Goal: Information Seeking & Learning: Check status

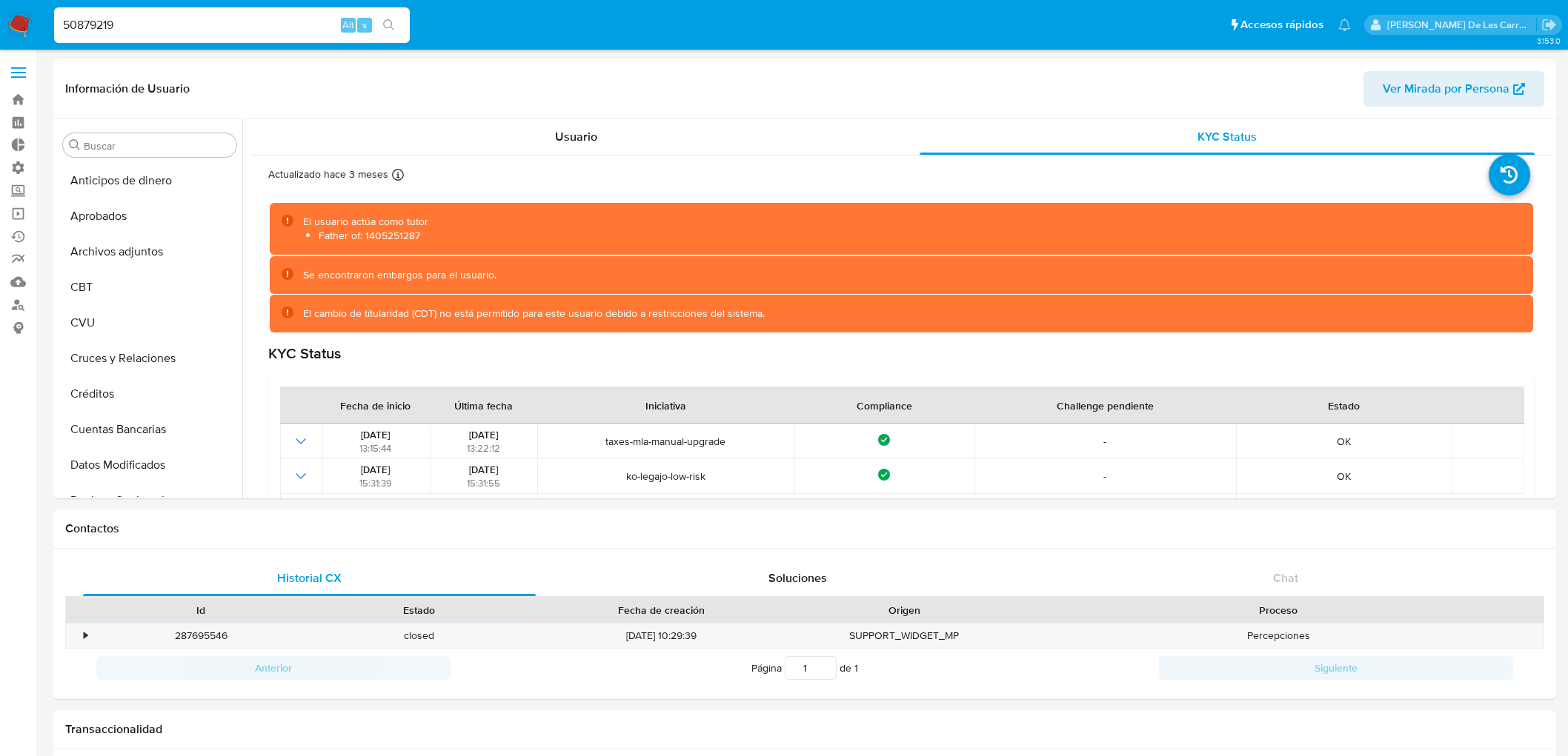
select select "10"
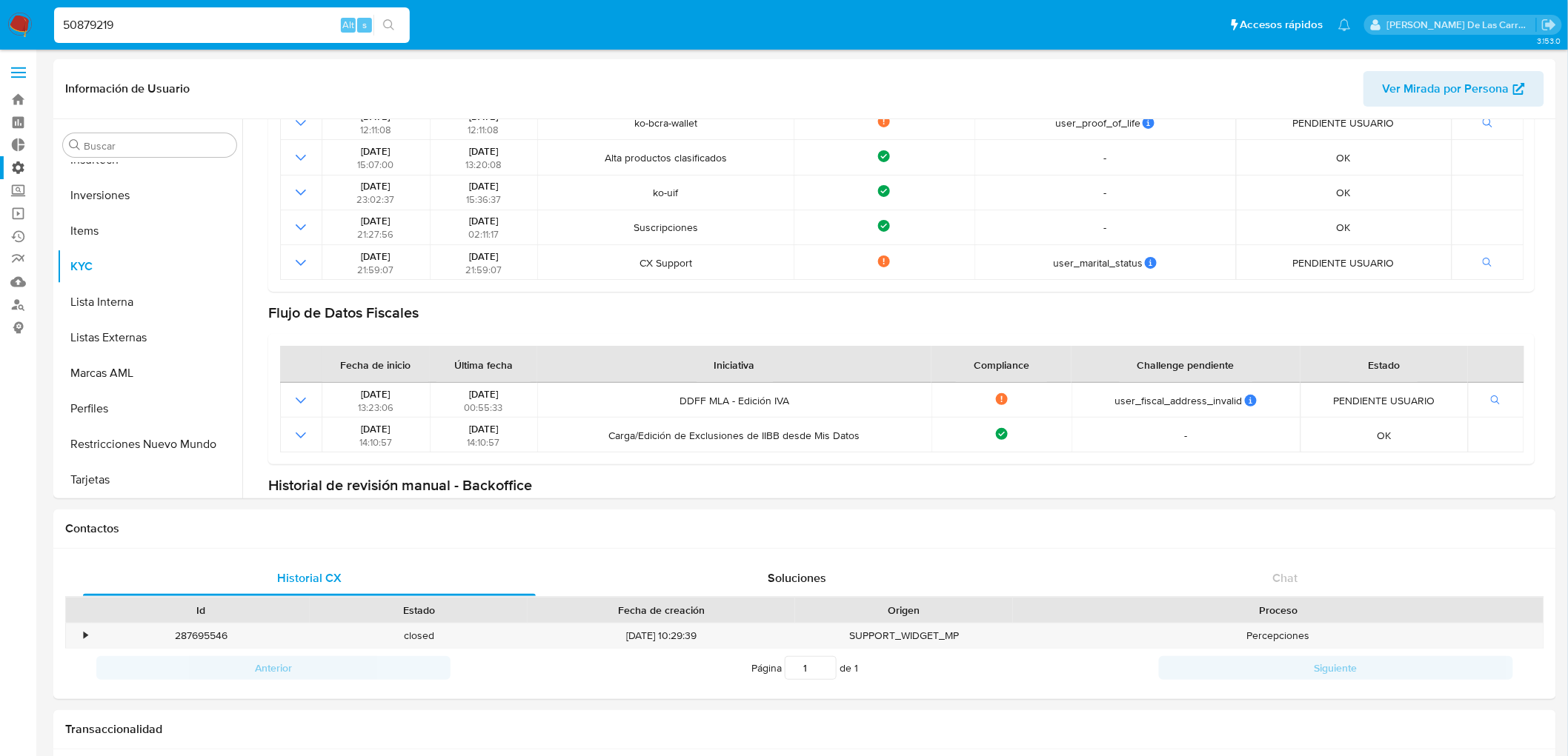
click at [15, 165] on label "Administración" at bounding box center [88, 168] width 177 height 23
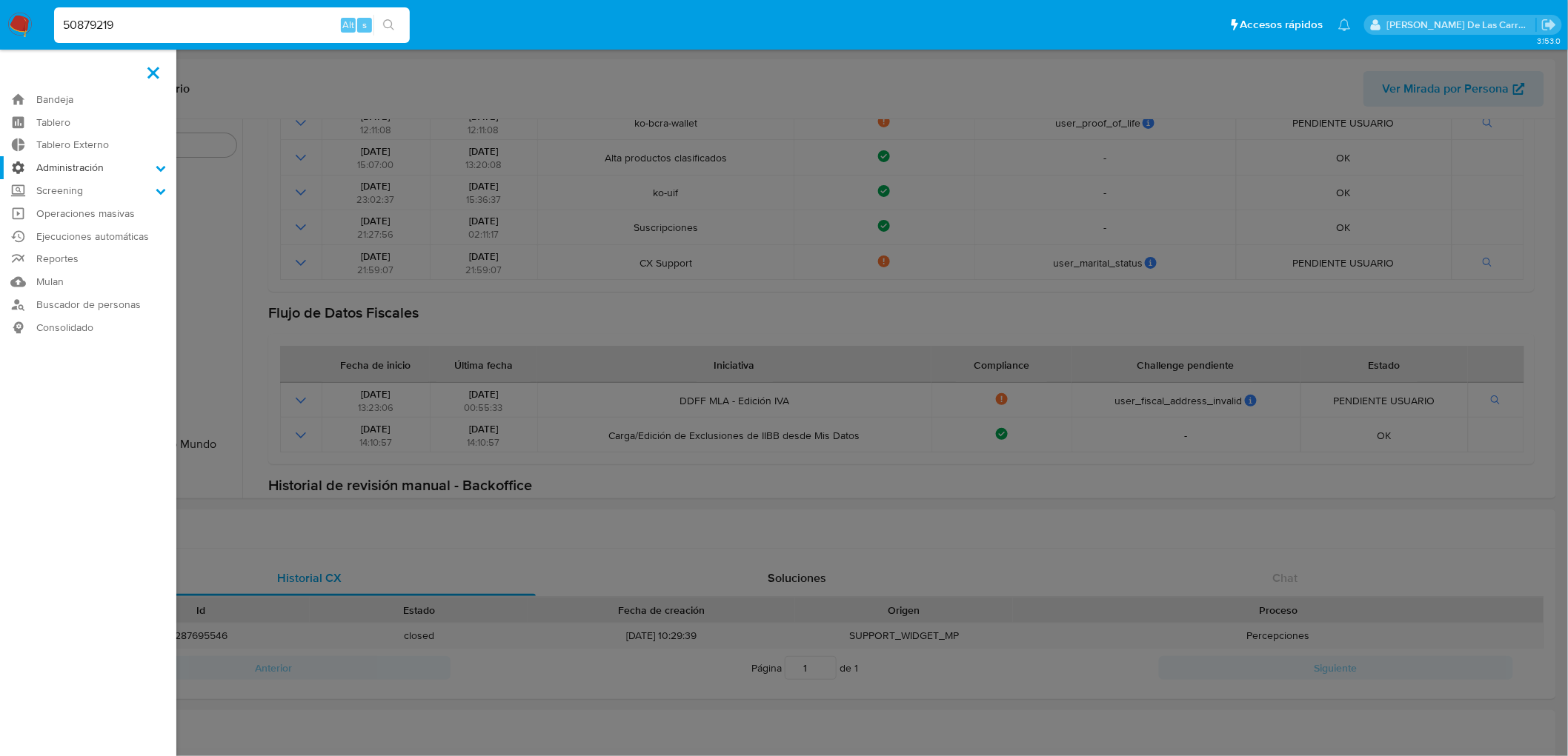
click at [0, 0] on input "Administración" at bounding box center [0, 0] width 0 height 0
click at [65, 187] on link "Reglas" at bounding box center [88, 188] width 177 height 18
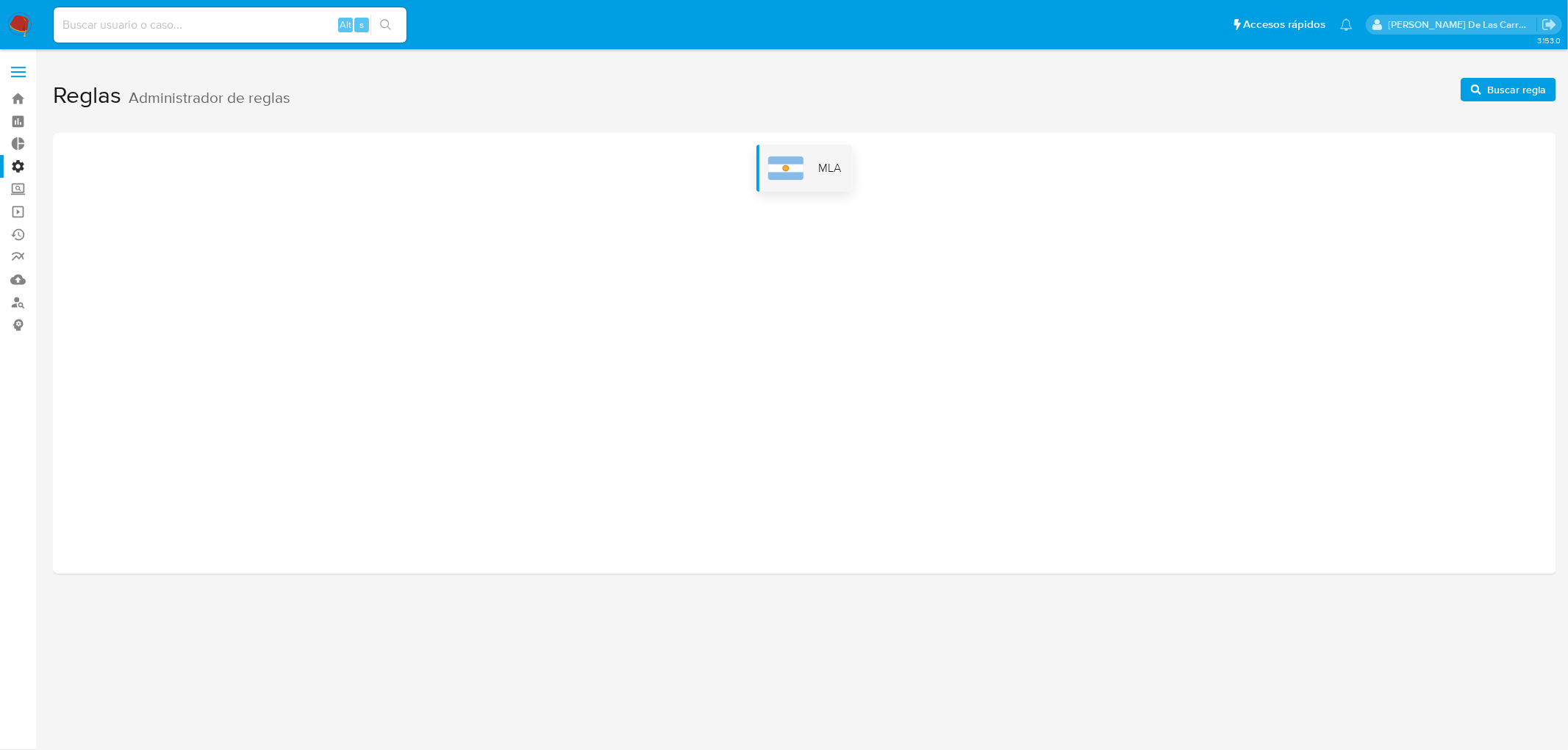
click at [819, 172] on span "MLA" at bounding box center [830, 168] width 23 height 16
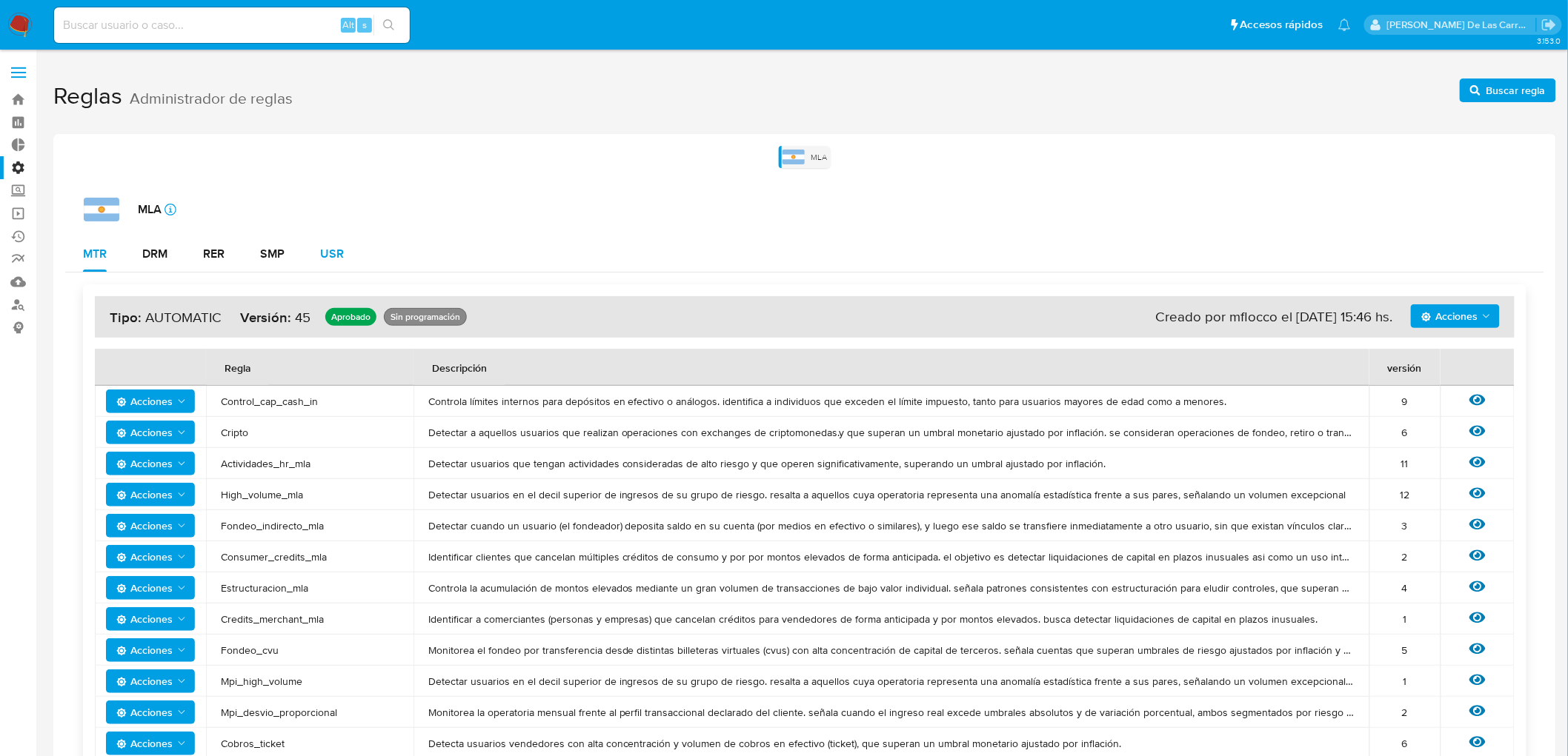
click at [334, 253] on div "USR" at bounding box center [332, 254] width 24 height 12
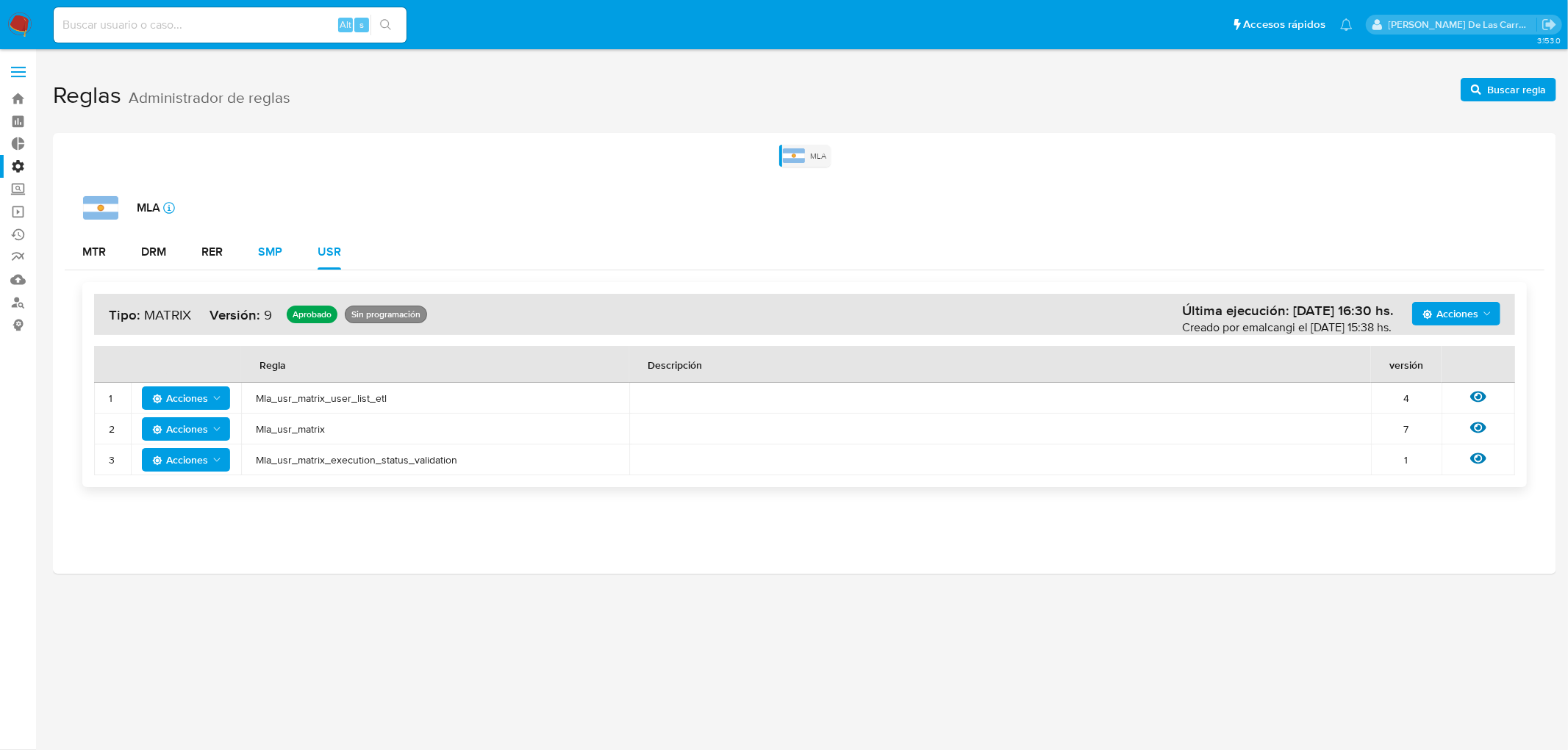
click at [277, 246] on div "SMP" at bounding box center [270, 252] width 25 height 12
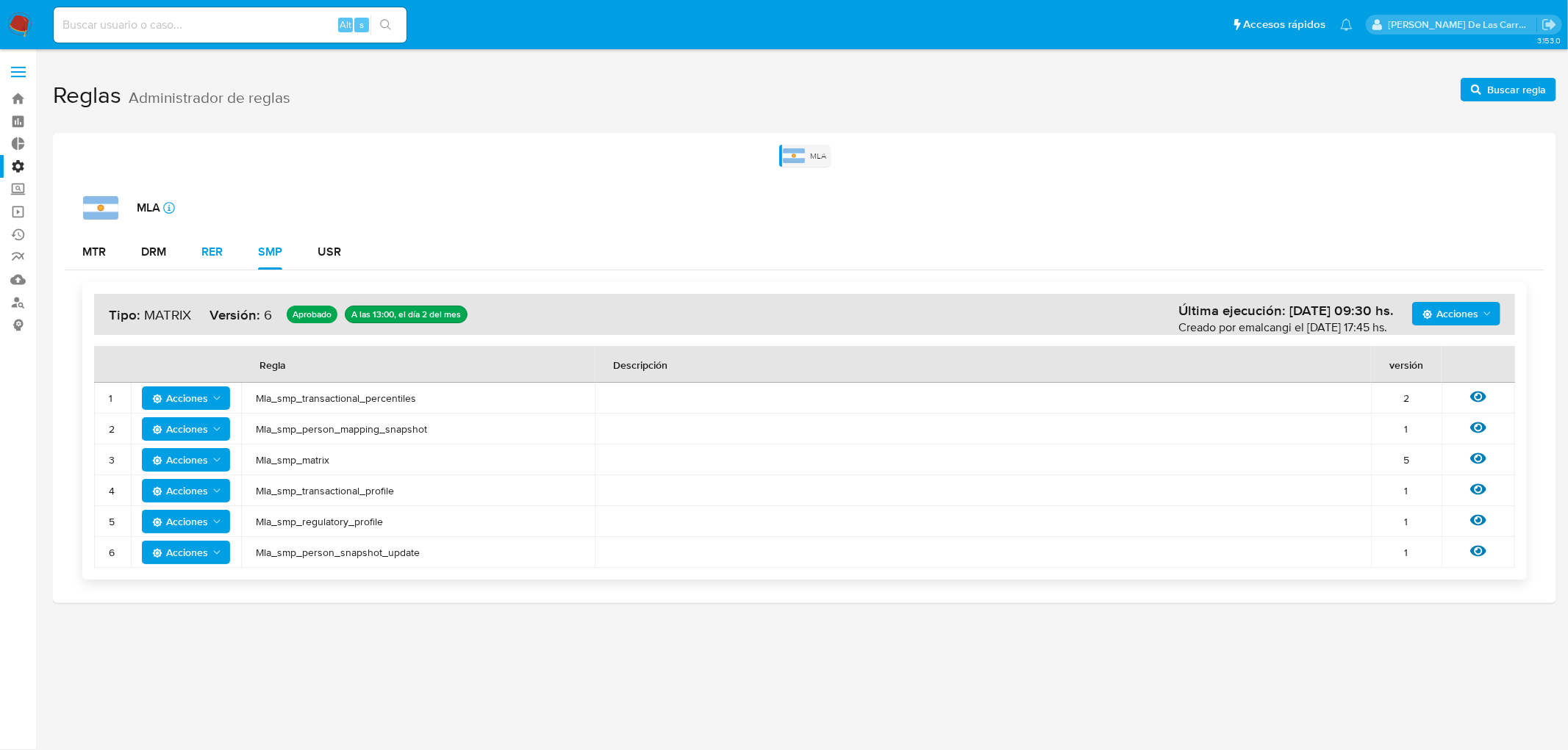
click at [223, 246] on div "RER" at bounding box center [212, 252] width 21 height 12
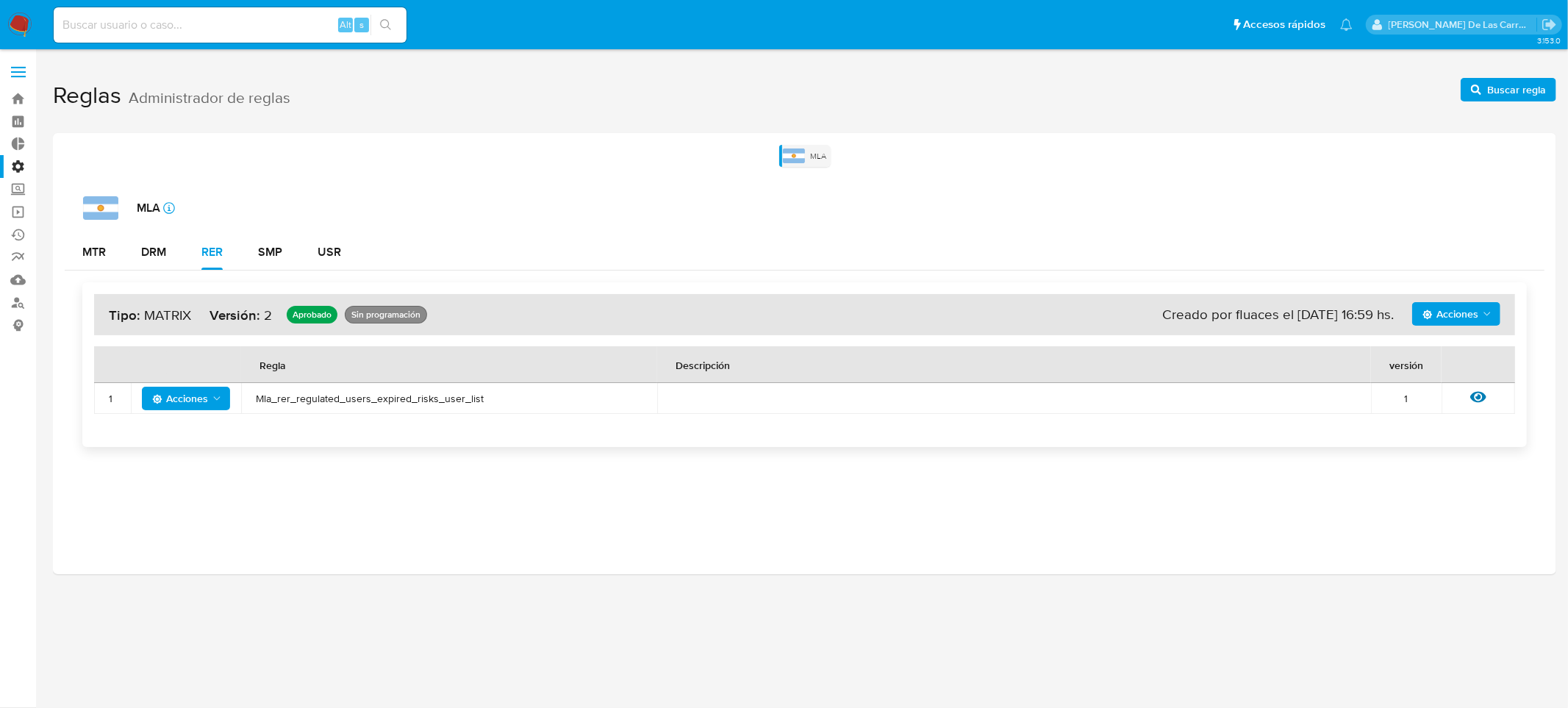
click at [120, 30] on input at bounding box center [230, 25] width 353 height 19
paste input "399886886"
type input "399886886"
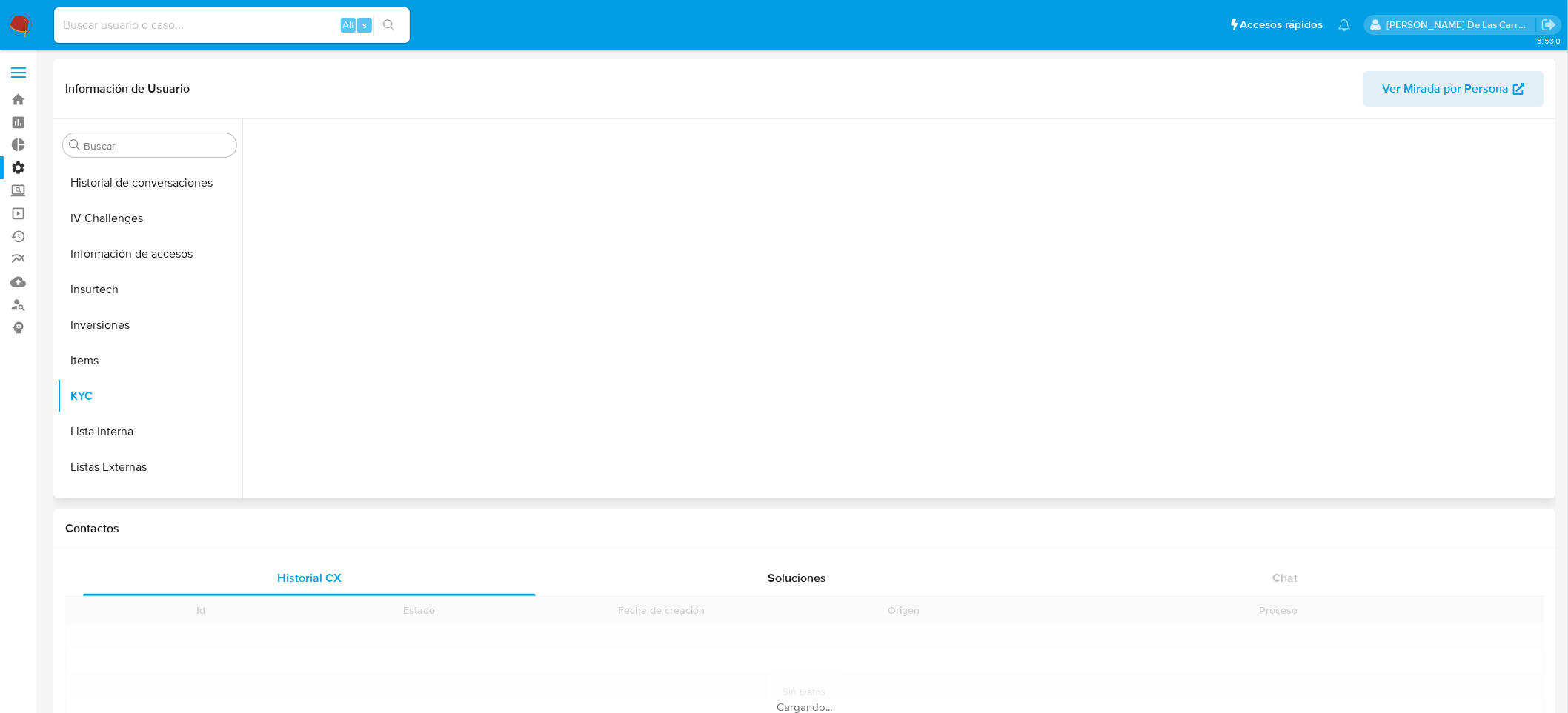
scroll to position [696, 0]
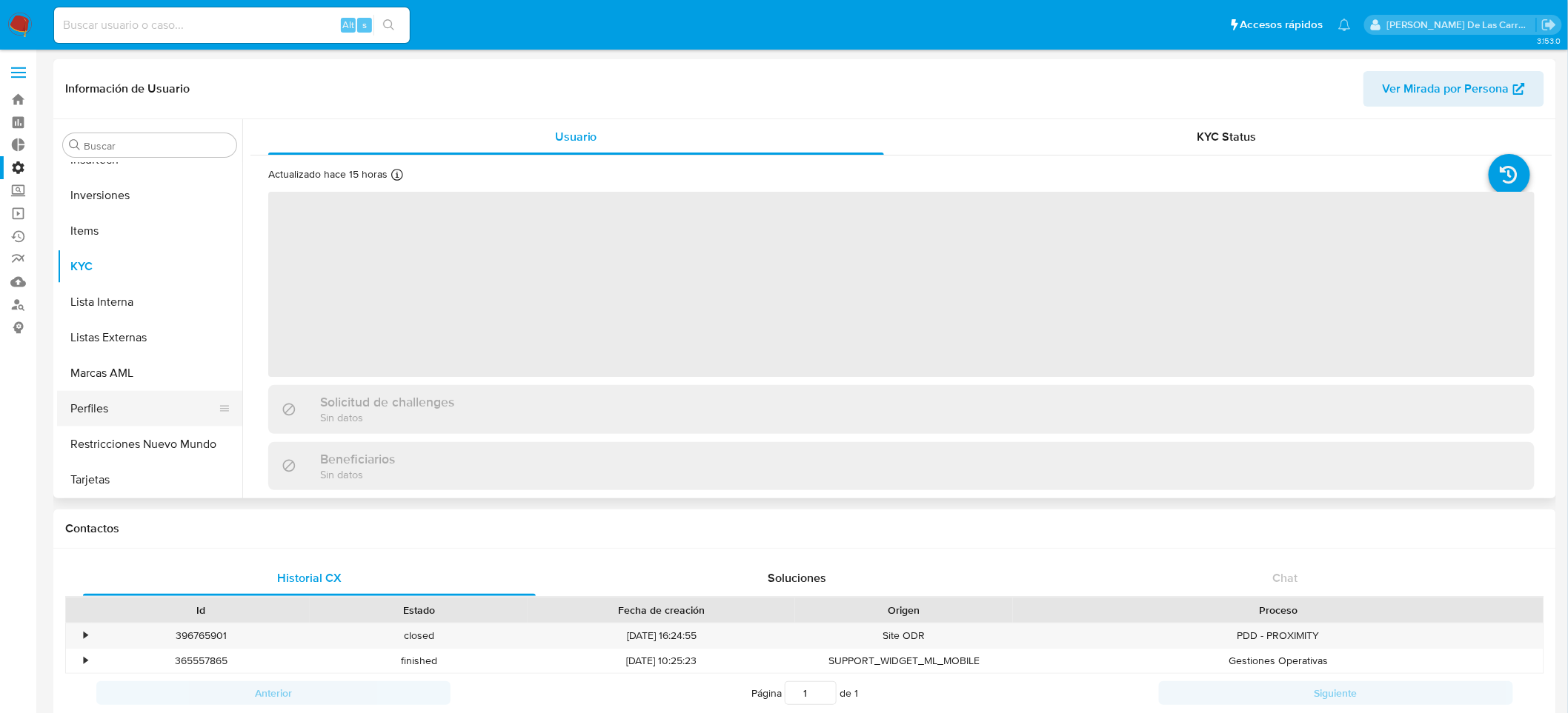
click at [116, 407] on button "Perfiles" at bounding box center [143, 409] width 173 height 36
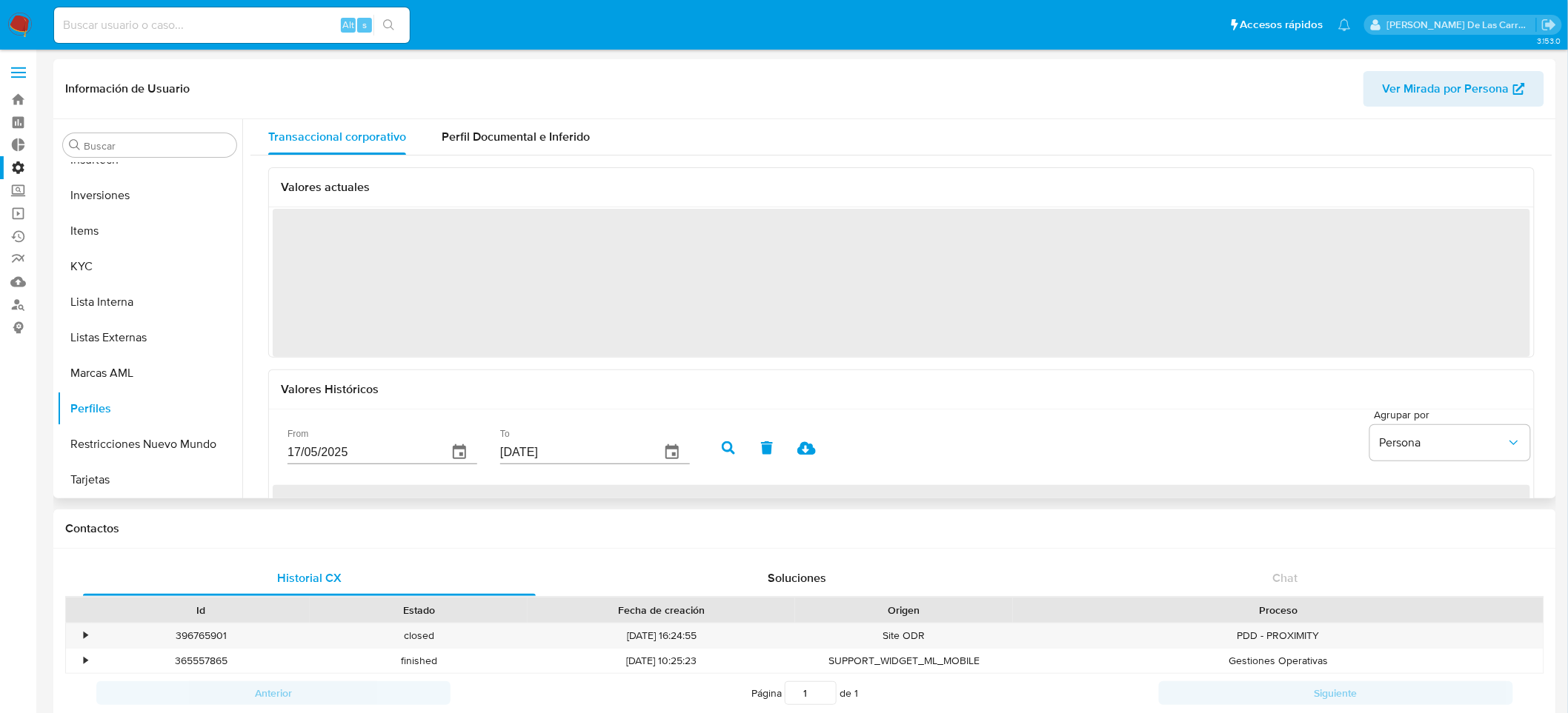
select select "10"
click at [559, 132] on span "Perfil Documental e Inferido" at bounding box center [516, 137] width 149 height 17
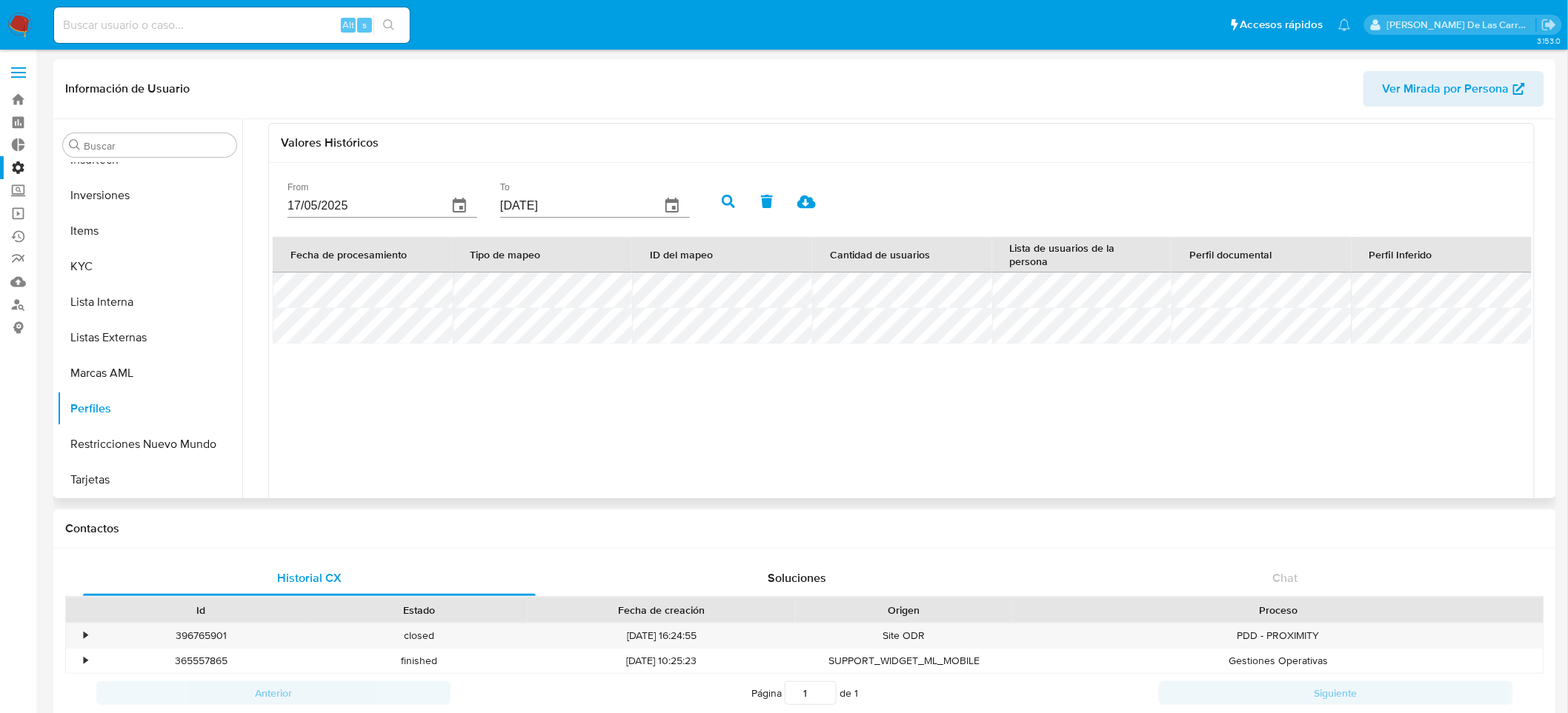
scroll to position [407, 0]
click at [1166, 303] on tr at bounding box center [902, 291] width 1259 height 36
click at [408, 438] on div "Fecha de procesamiento Tipo de mapeo ID del mapeo Cantidad de usuarios Lista de…" at bounding box center [901, 401] width 1257 height 326
click at [113, 21] on input at bounding box center [232, 25] width 355 height 19
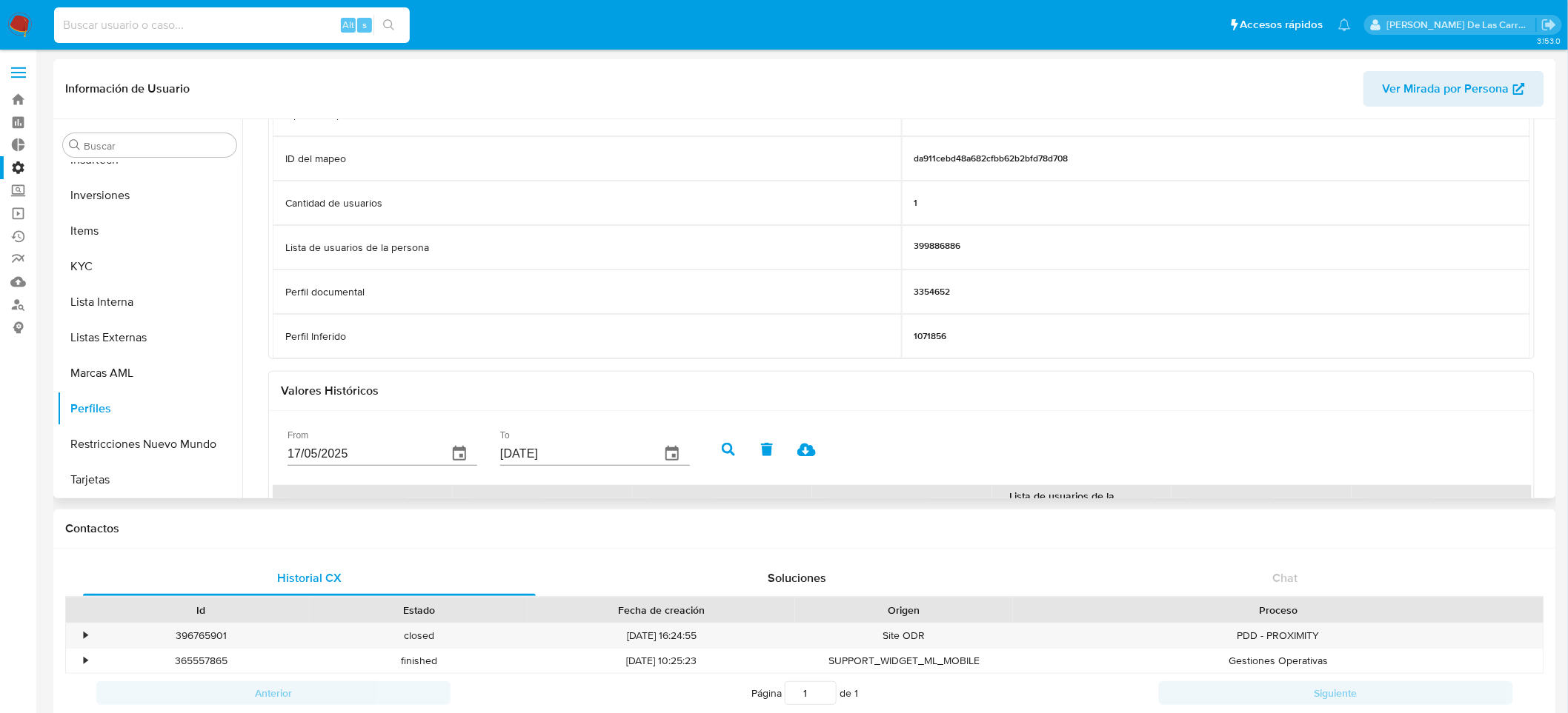
scroll to position [0, 0]
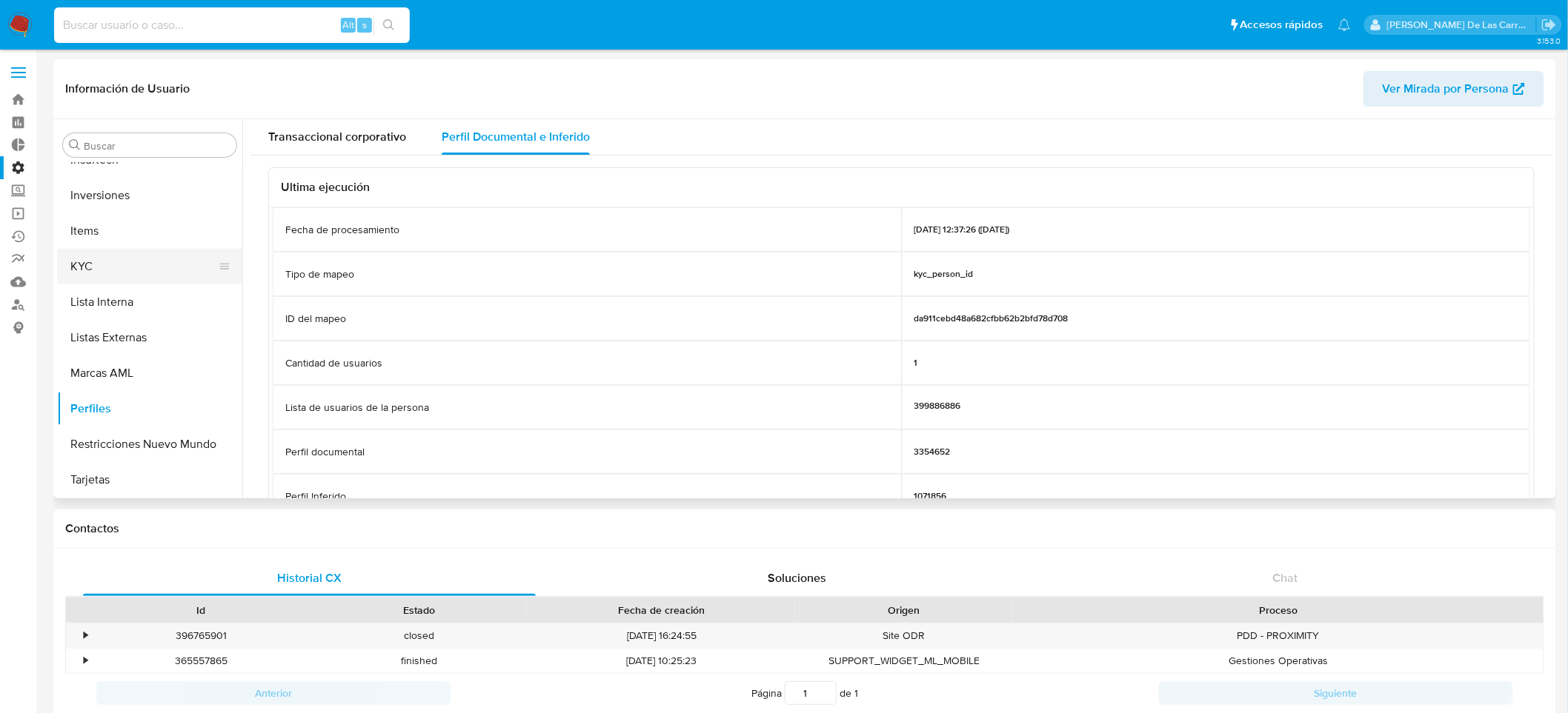
click at [132, 255] on button "KYC" at bounding box center [143, 267] width 173 height 36
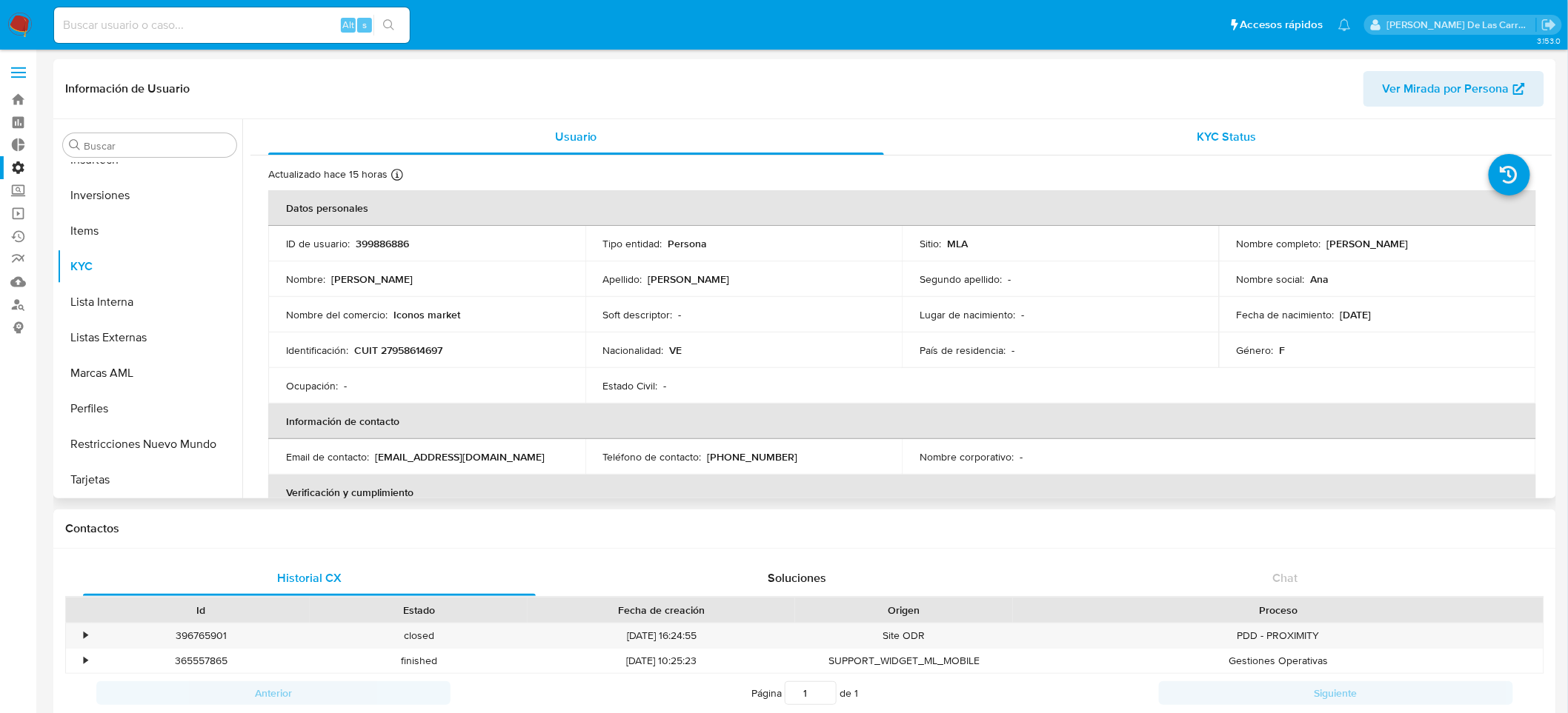
click at [1205, 129] on span "KYC Status" at bounding box center [1227, 137] width 59 height 17
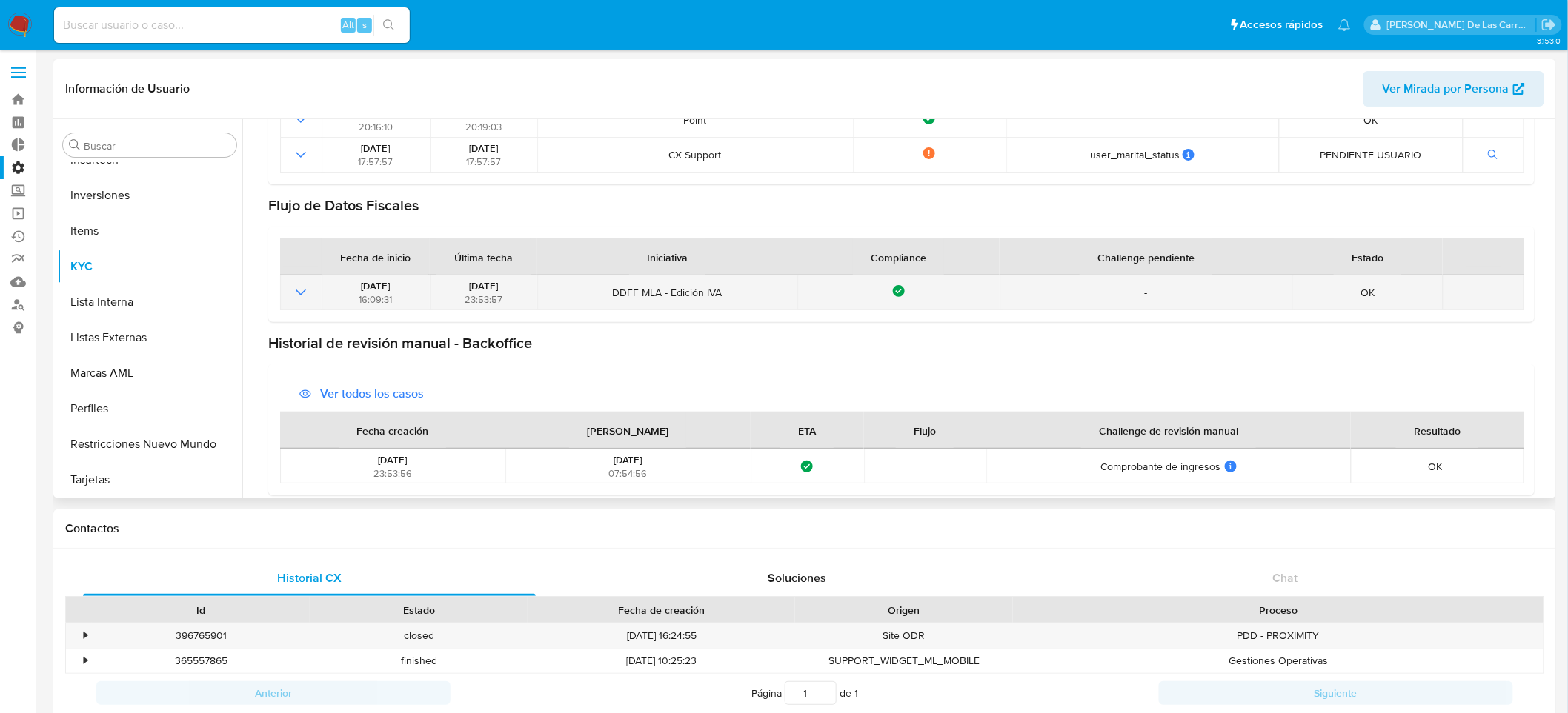
scroll to position [478, 0]
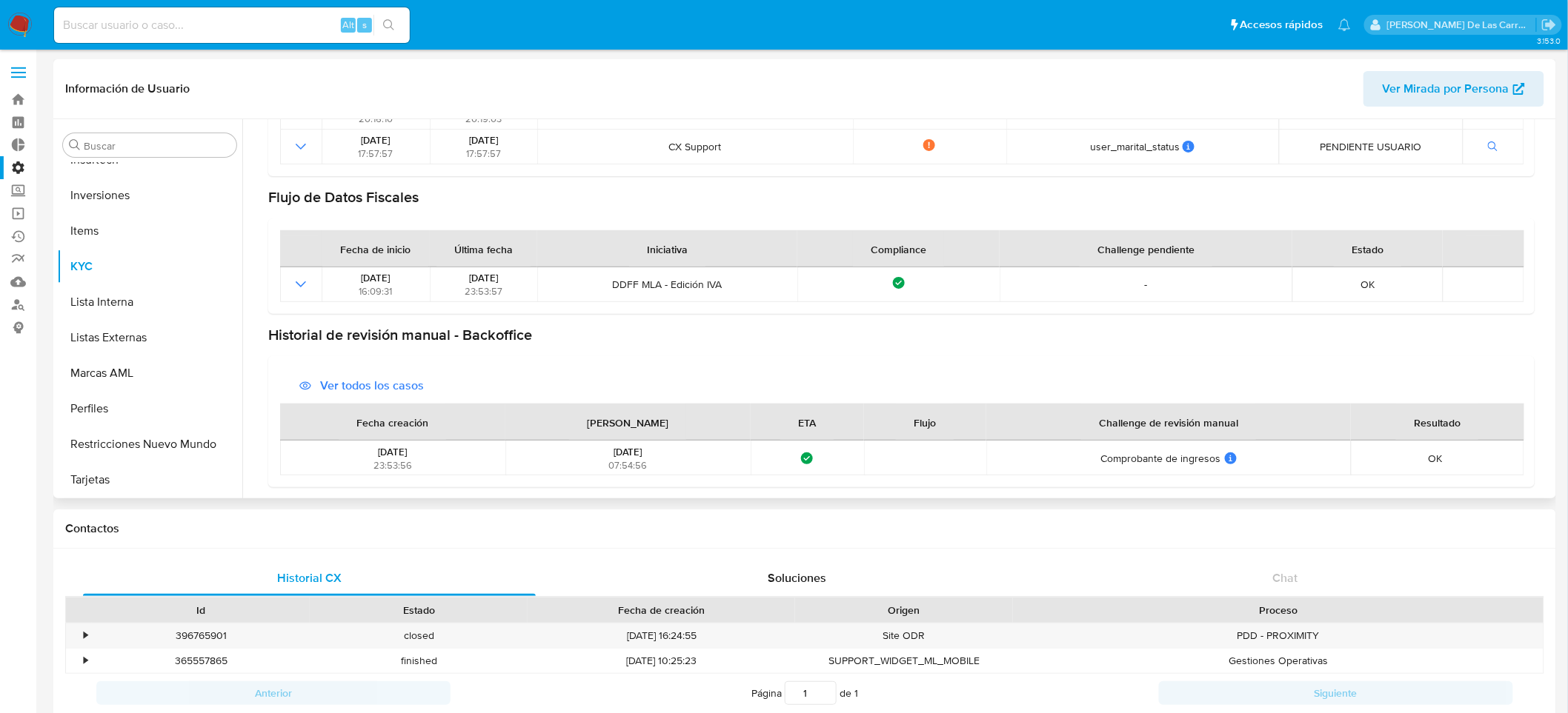
drag, startPoint x: 425, startPoint y: 448, endPoint x: 362, endPoint y: 449, distance: 63.0
click at [362, 449] on div "29/07/2025 23:53:56" at bounding box center [392, 458] width 216 height 26
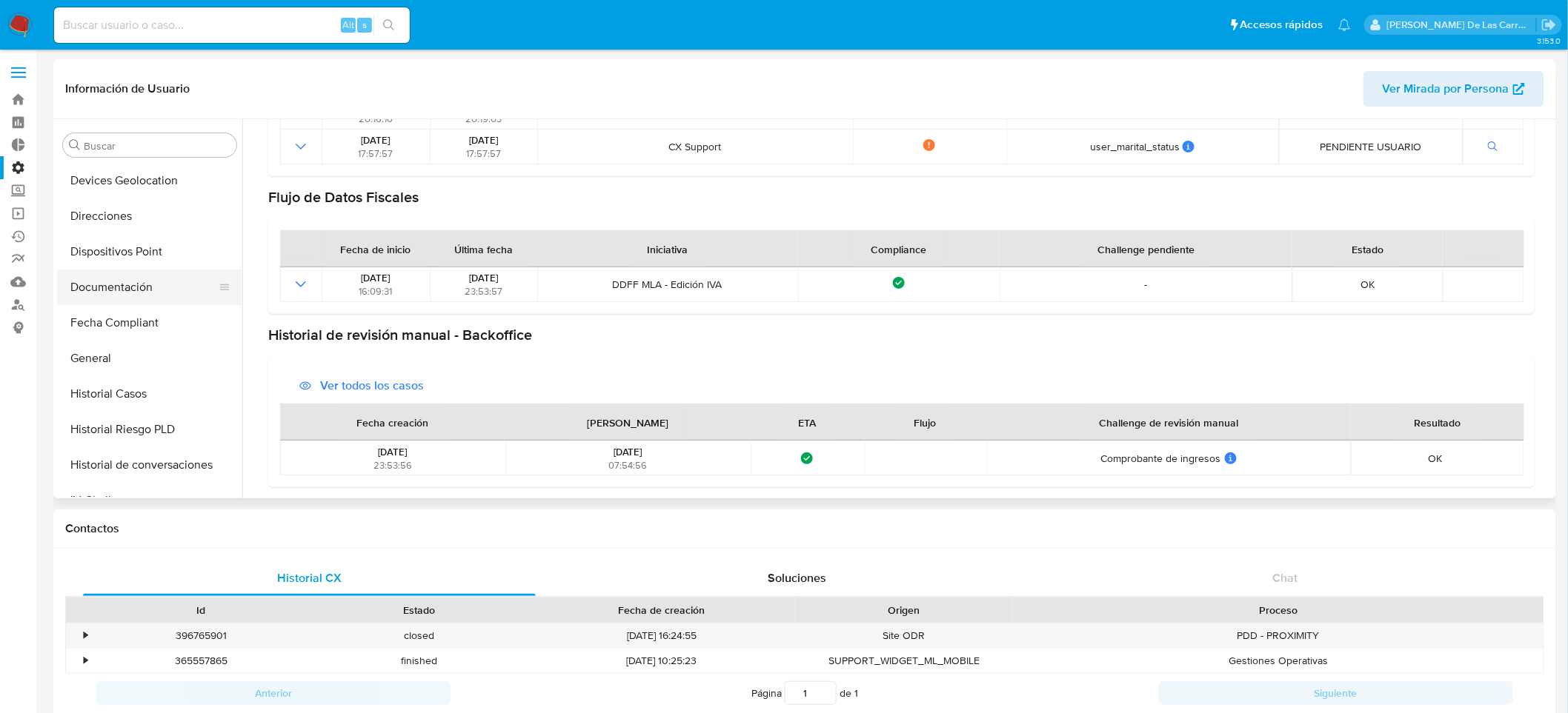
click at [106, 286] on button "Documentación" at bounding box center [143, 287] width 173 height 36
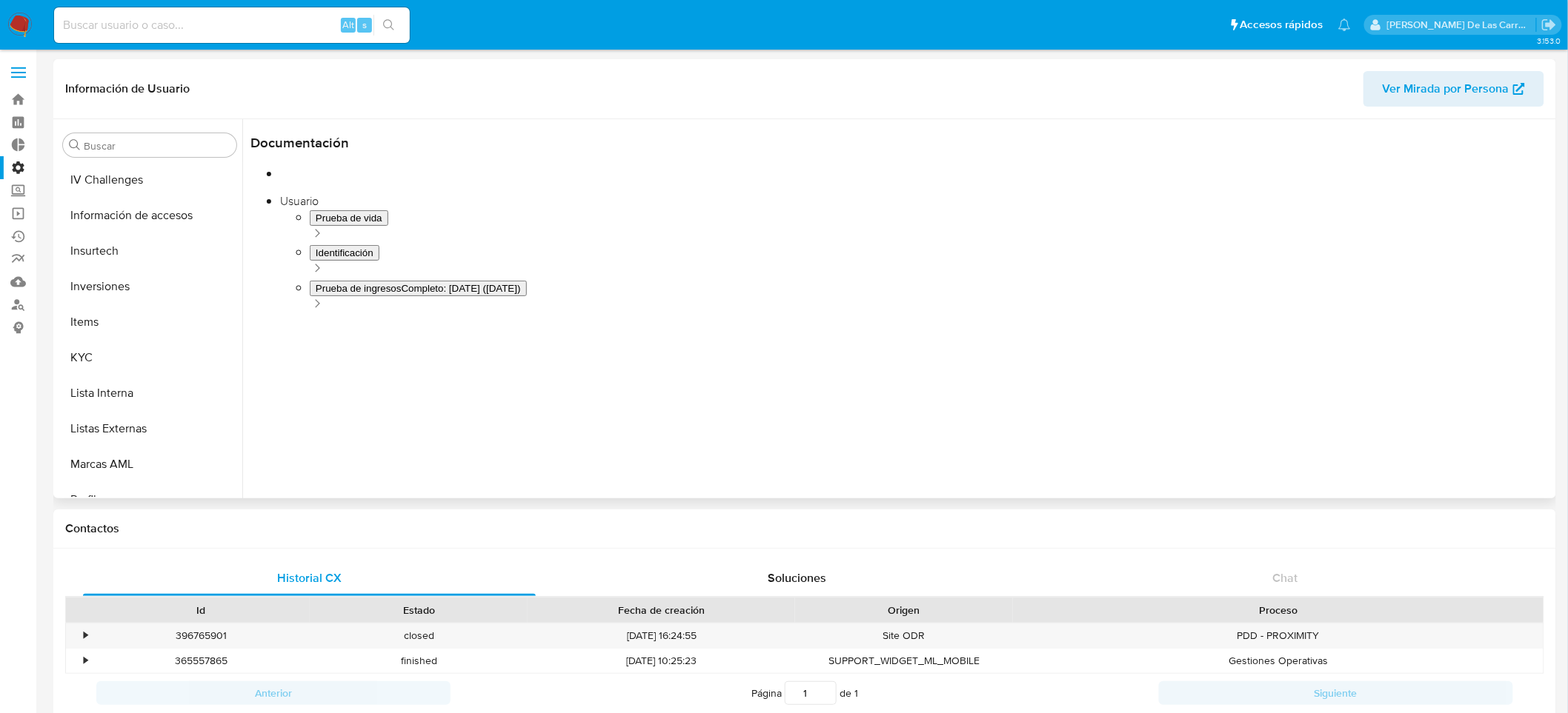
scroll to position [696, 0]
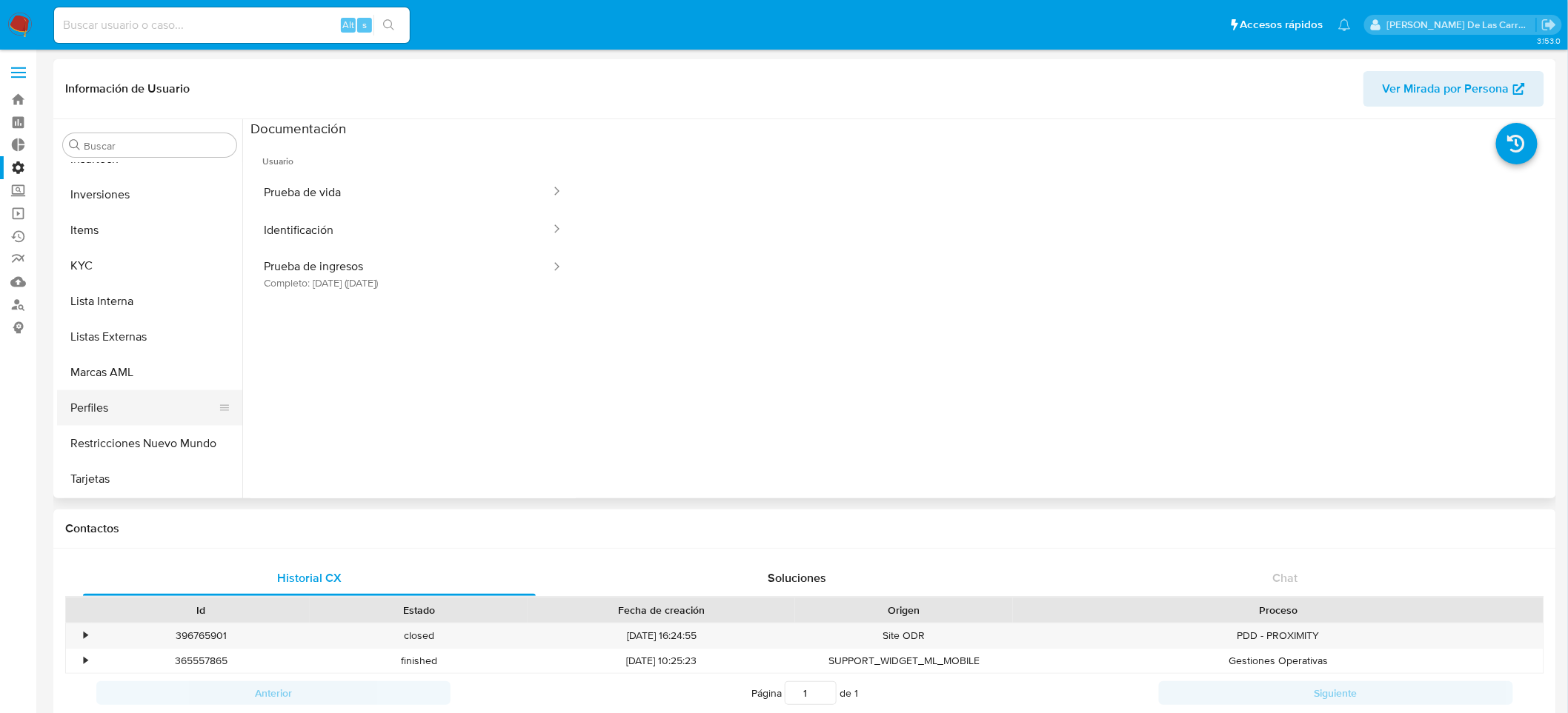
click at [89, 413] on button "Perfiles" at bounding box center [143, 408] width 173 height 36
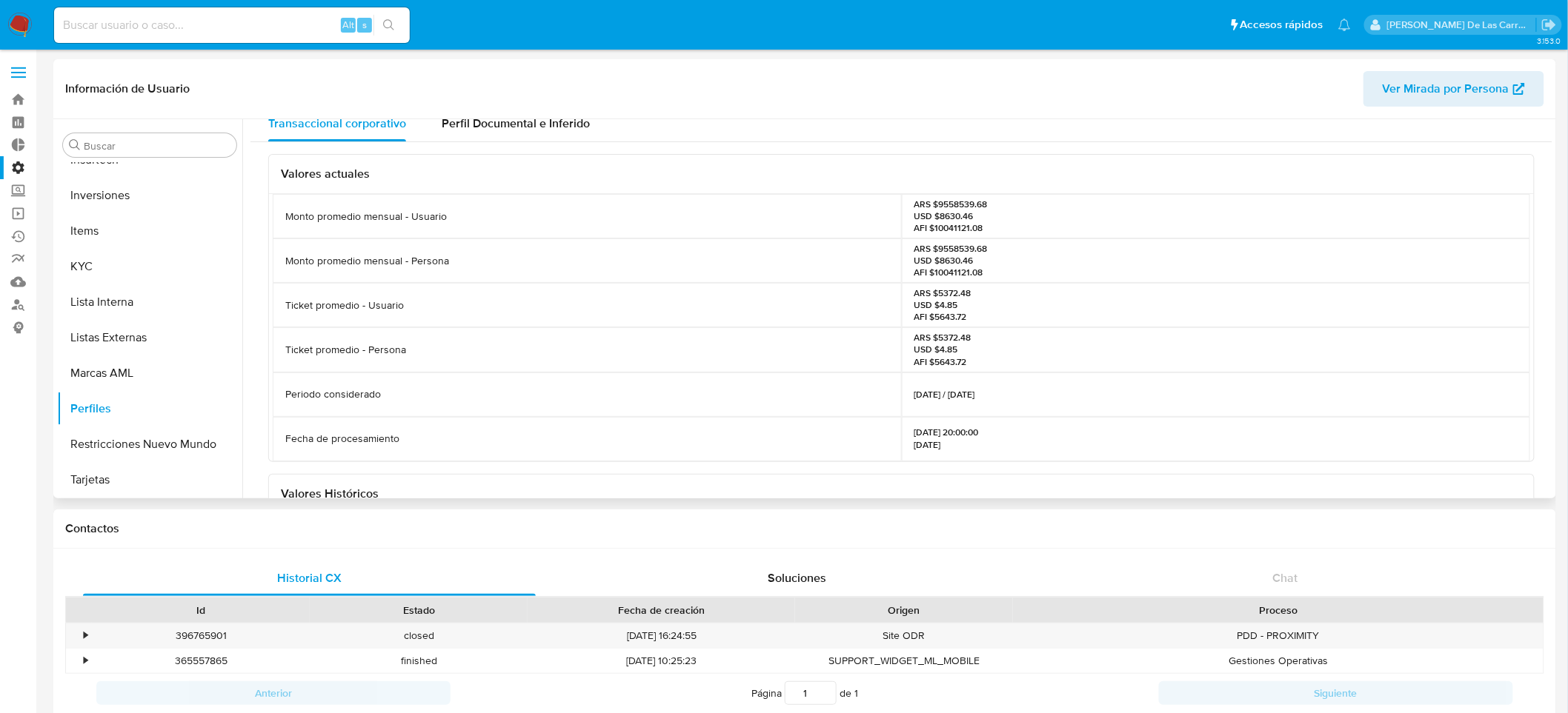
scroll to position [0, 0]
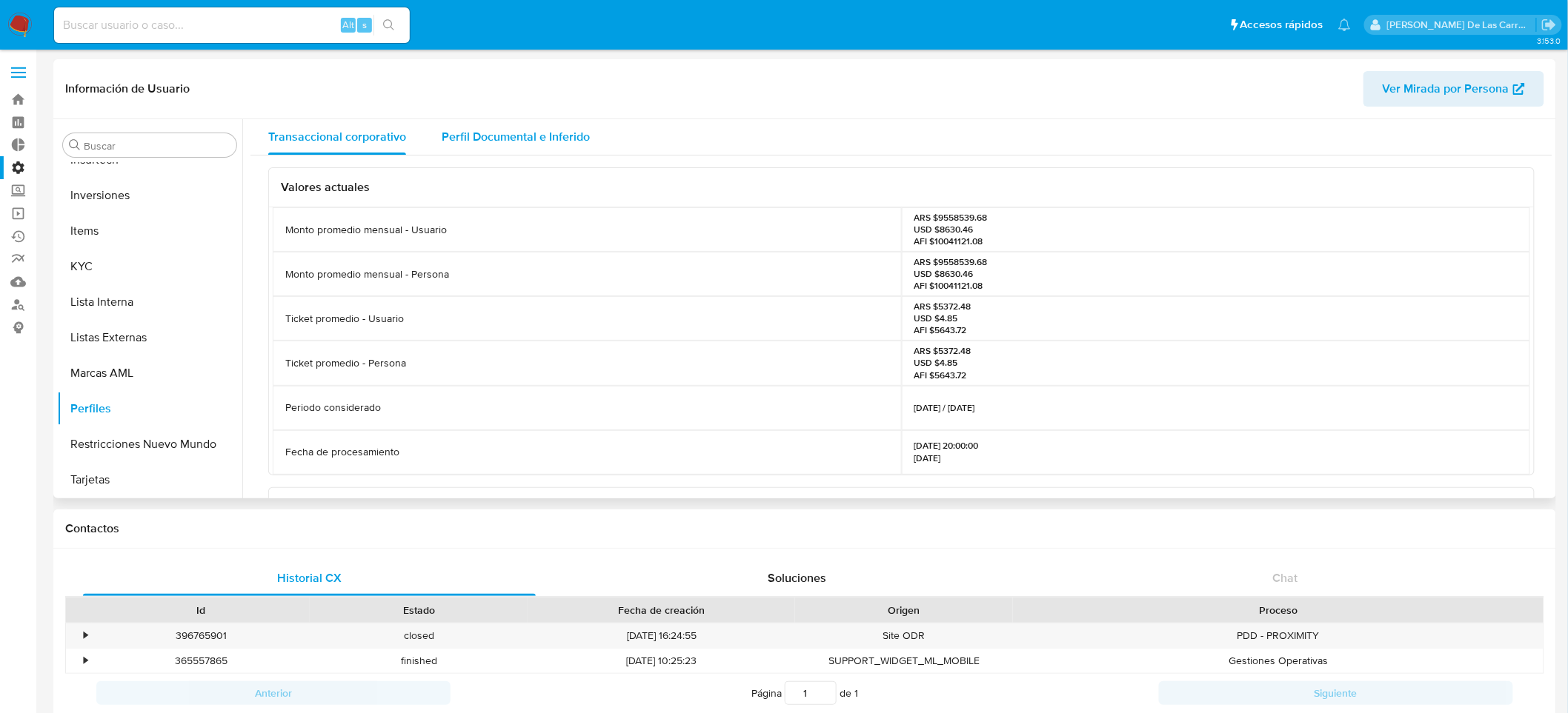
click at [495, 149] on div "Perfil Documental e Inferido" at bounding box center [516, 137] width 149 height 36
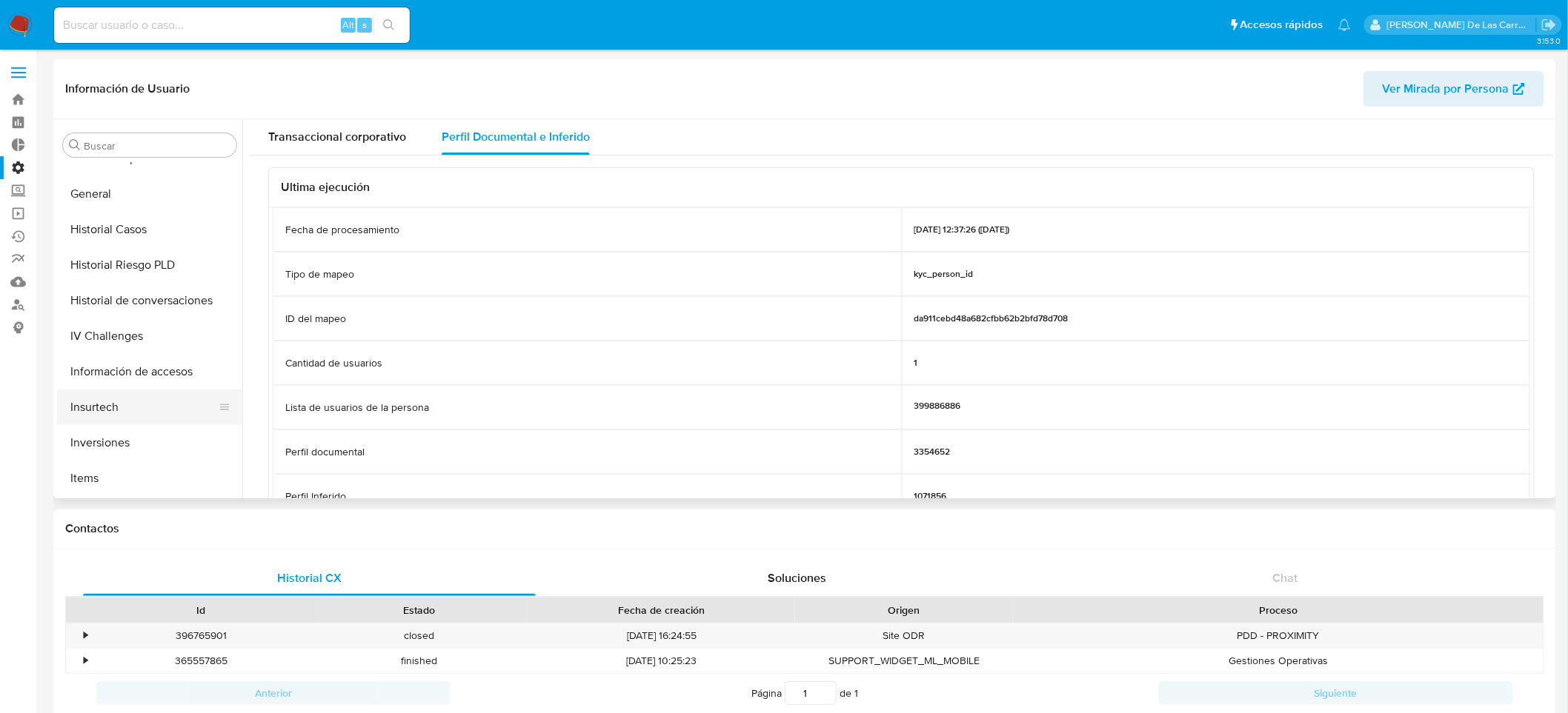
scroll to position [613, 0]
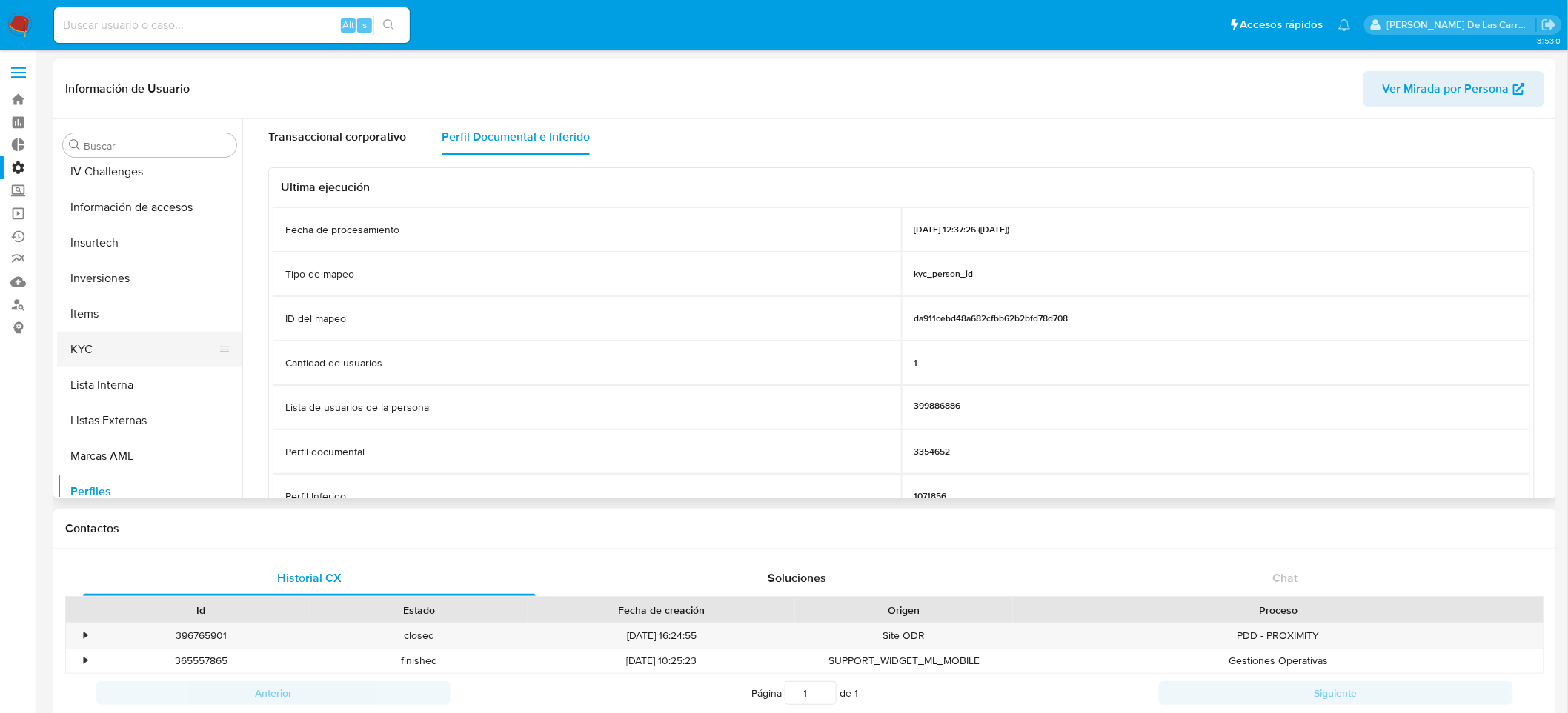
click at [85, 343] on button "KYC" at bounding box center [143, 350] width 173 height 36
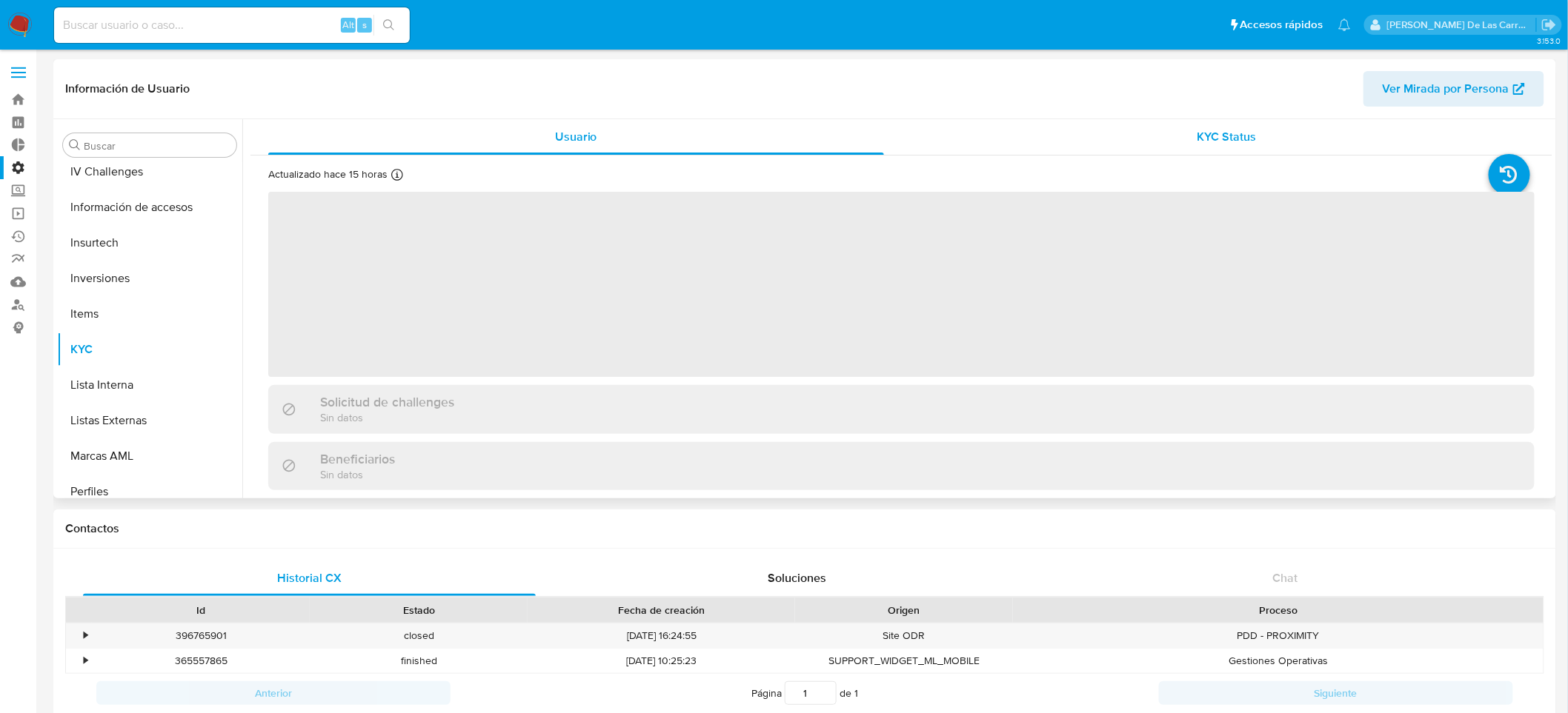
click at [1181, 132] on div "KYC Status" at bounding box center [1227, 137] width 616 height 36
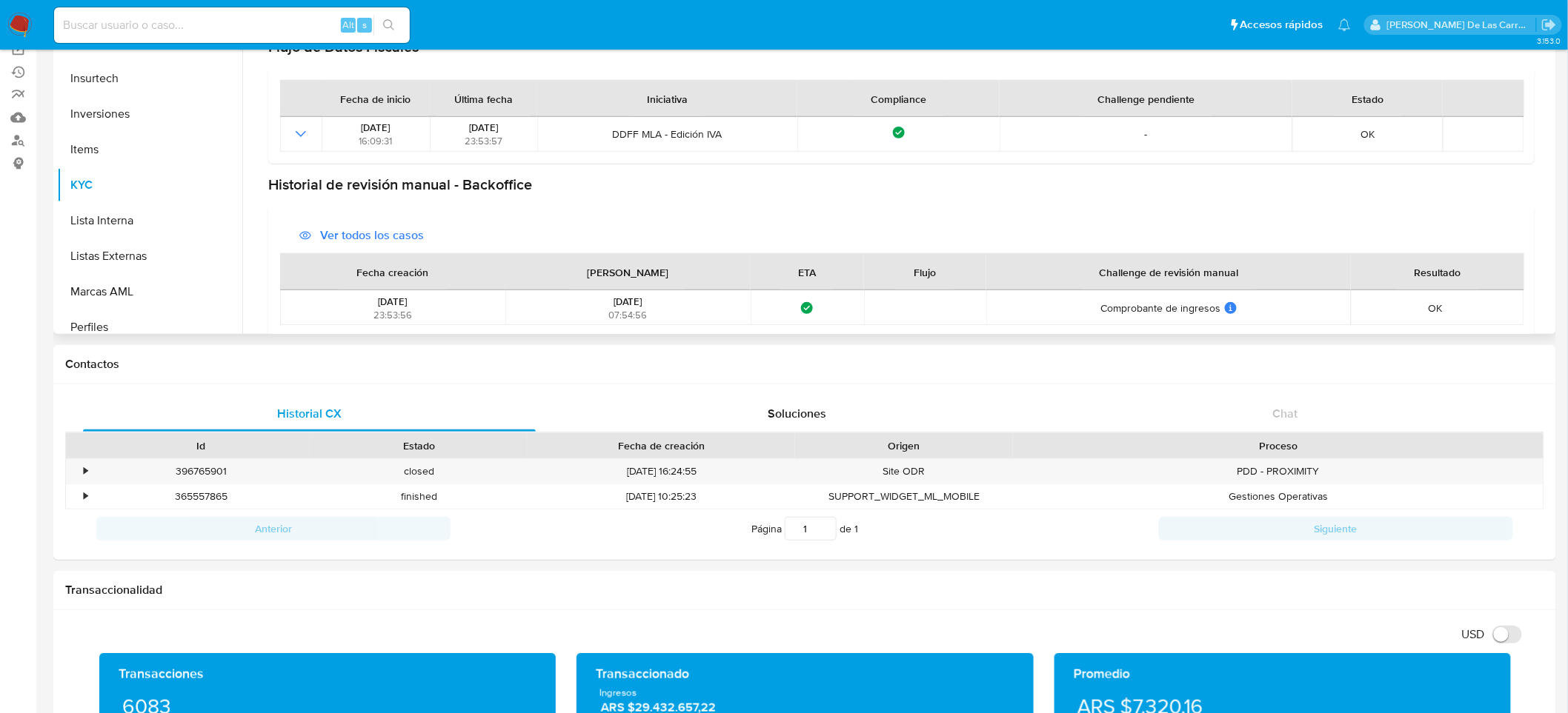
scroll to position [478, 0]
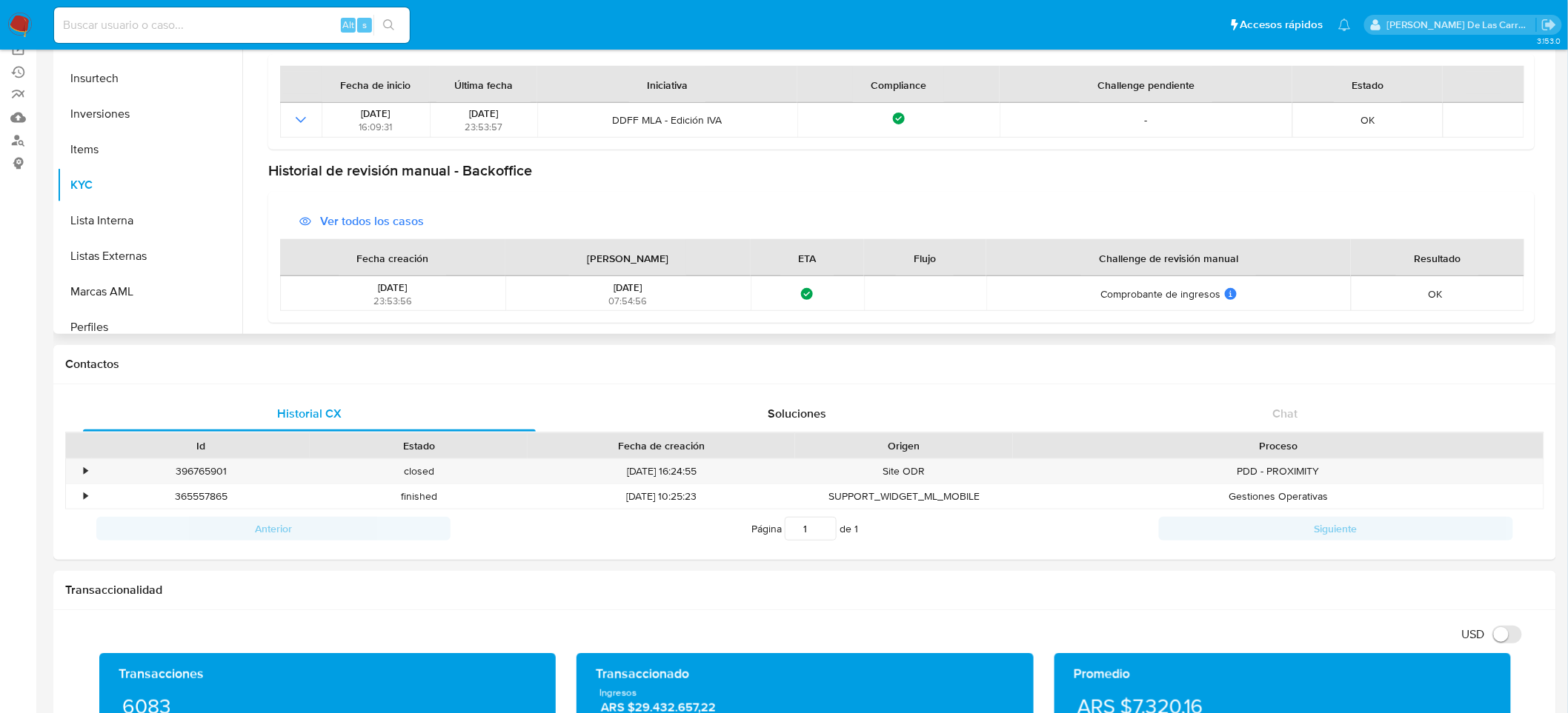
click at [373, 213] on span "Ver todos los casos" at bounding box center [372, 221] width 104 height 36
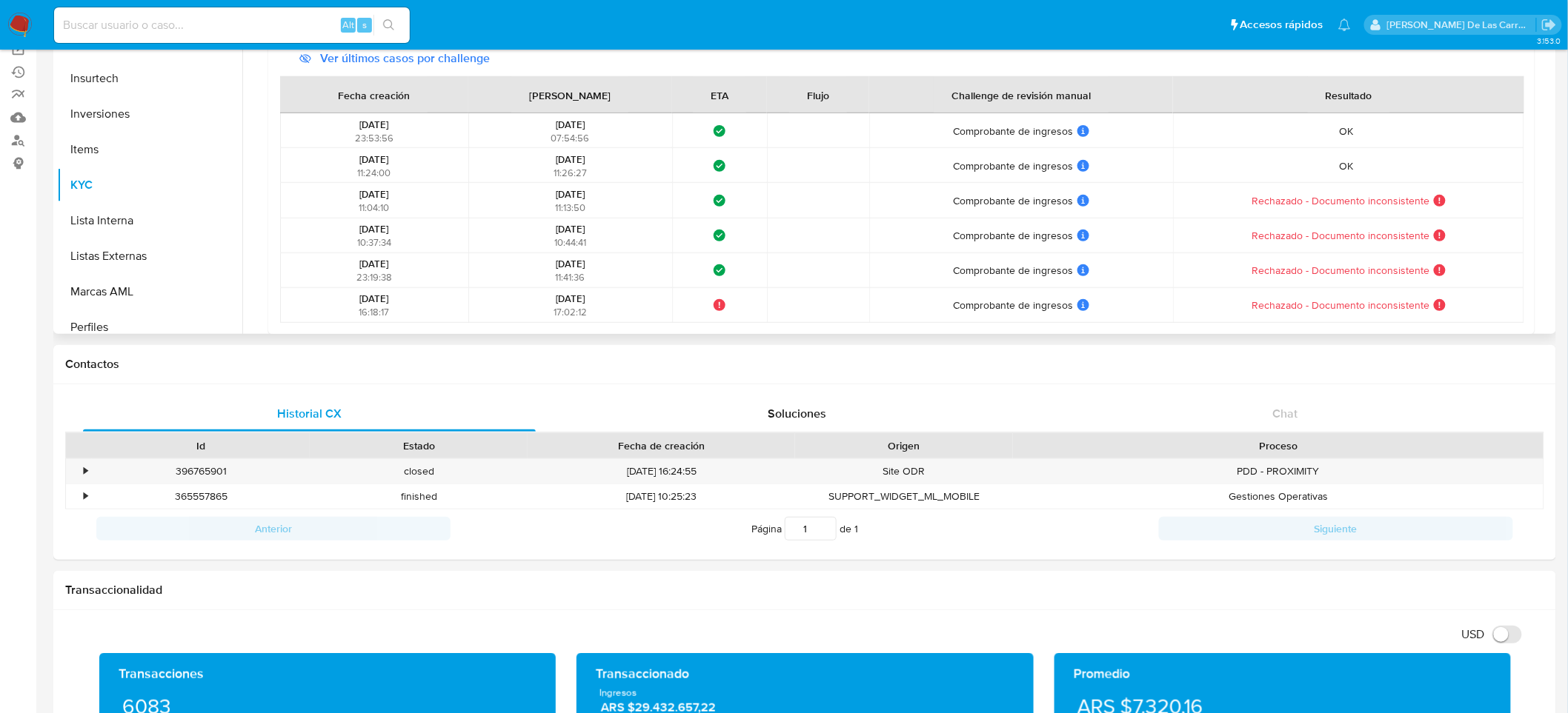
scroll to position [643, 0]
drag, startPoint x: 339, startPoint y: 152, endPoint x: 643, endPoint y: 149, distance: 304.0
click at [643, 149] on tr "22/09/2023 11:24:00 22/09/2023 11:26:27 ¿Qué significa este estado? El tiempo d…" at bounding box center [903, 164] width 1244 height 35
drag, startPoint x: 1401, startPoint y: 152, endPoint x: 339, endPoint y: 156, distance: 1062.0
click at [339, 156] on tr "22/09/2023 11:24:00 22/09/2023 11:26:27 ¿Qué significa este estado? El tiempo d…" at bounding box center [903, 164] width 1244 height 35
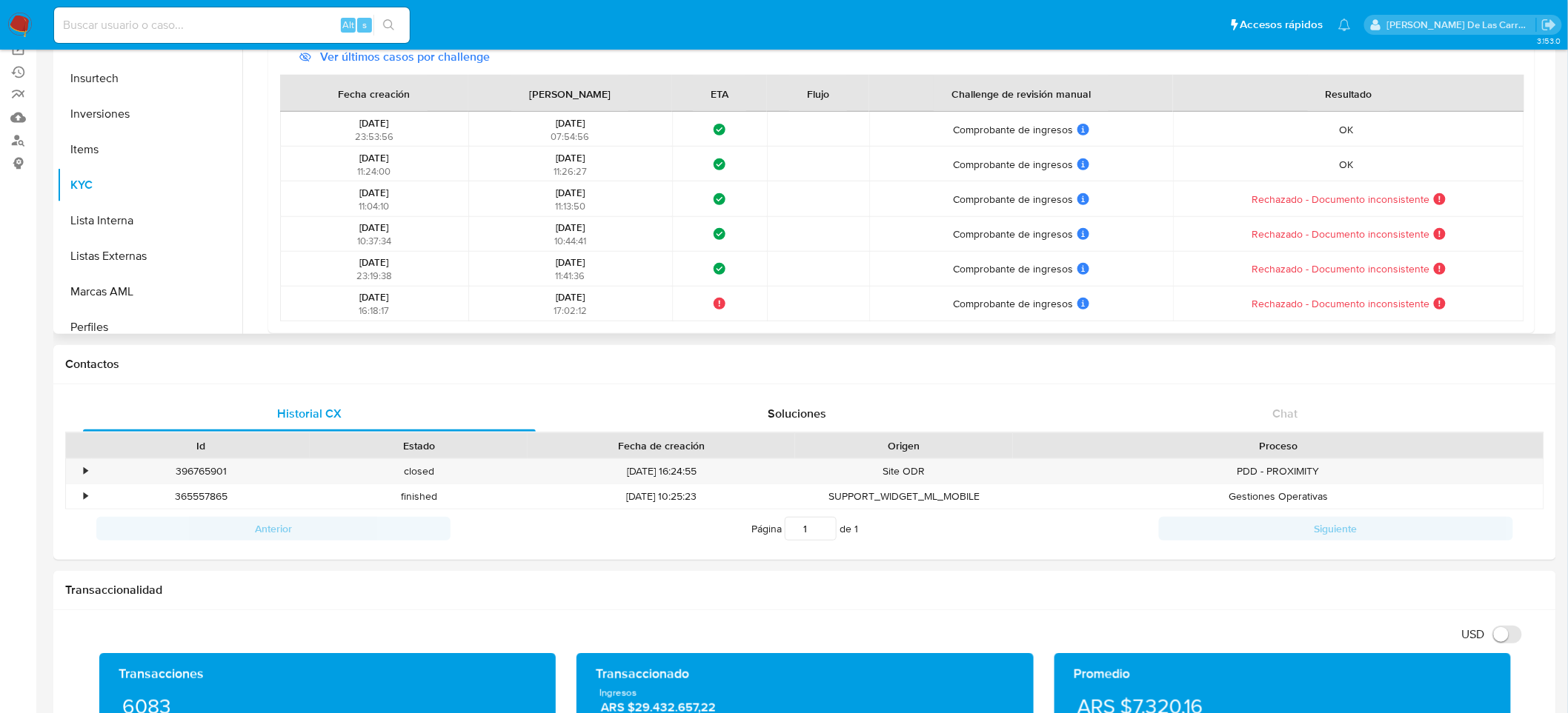
click at [1443, 154] on td "OK OK Resolución: Documento solicitado Comentario del representante: El documen…" at bounding box center [1348, 164] width 351 height 35
drag, startPoint x: 570, startPoint y: 159, endPoint x: 508, endPoint y: 157, distance: 62.0
click at [508, 157] on div "22/09/2023 11:26:27" at bounding box center [570, 164] width 195 height 26
click at [570, 164] on span "11:26:27" at bounding box center [570, 172] width 34 height 14
drag, startPoint x: 605, startPoint y: 158, endPoint x: 529, endPoint y: 156, distance: 76.0
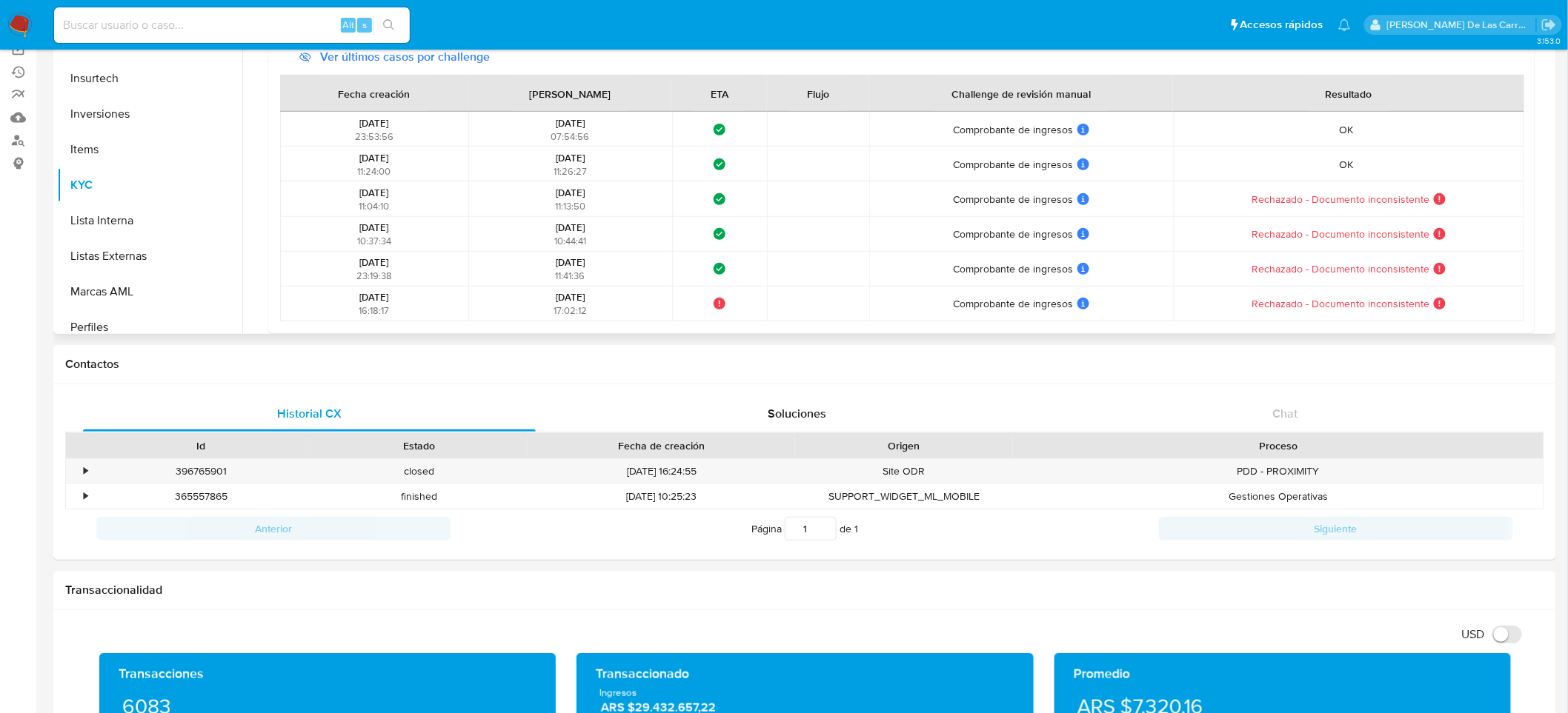
click at [529, 156] on div "22/09/2023 11:26:27" at bounding box center [570, 164] width 195 height 26
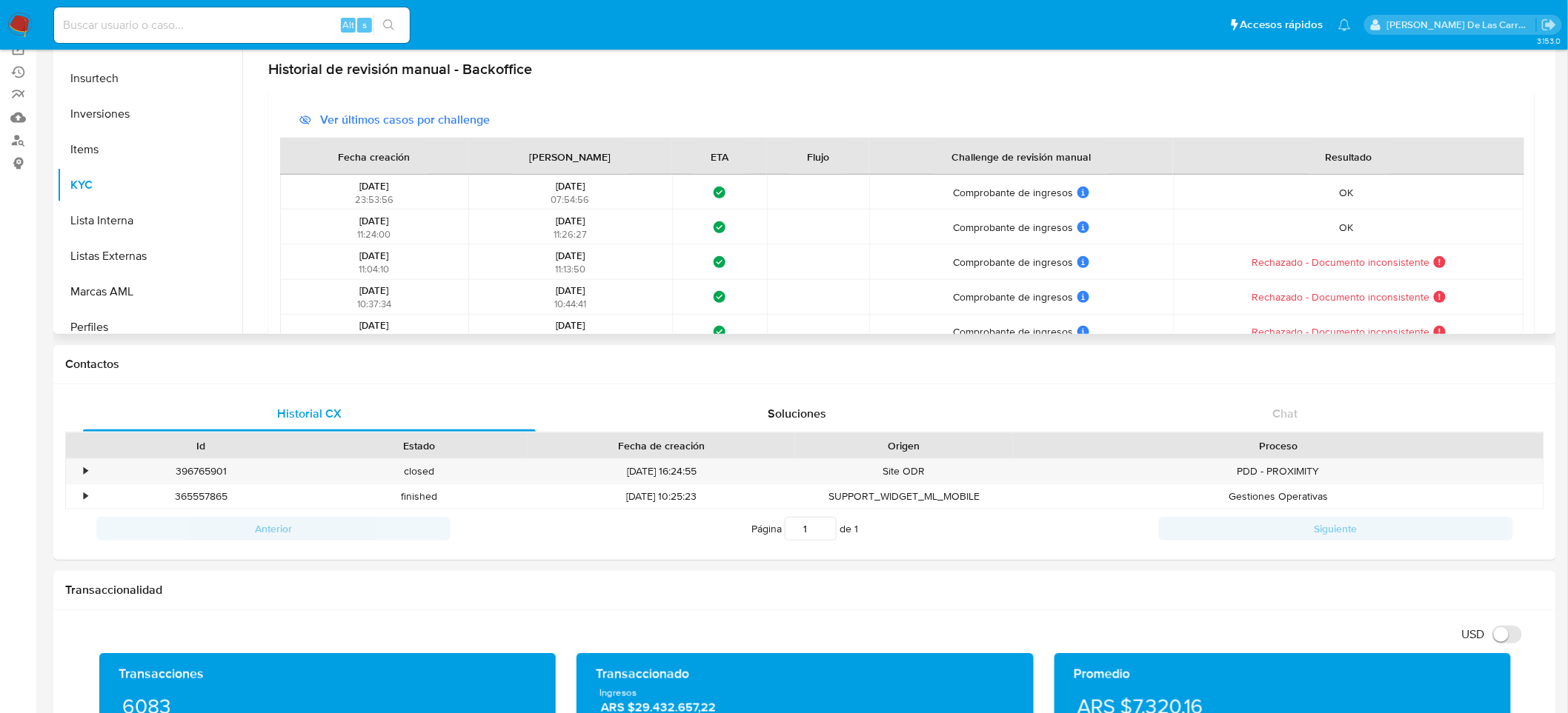
scroll to position [560, 0]
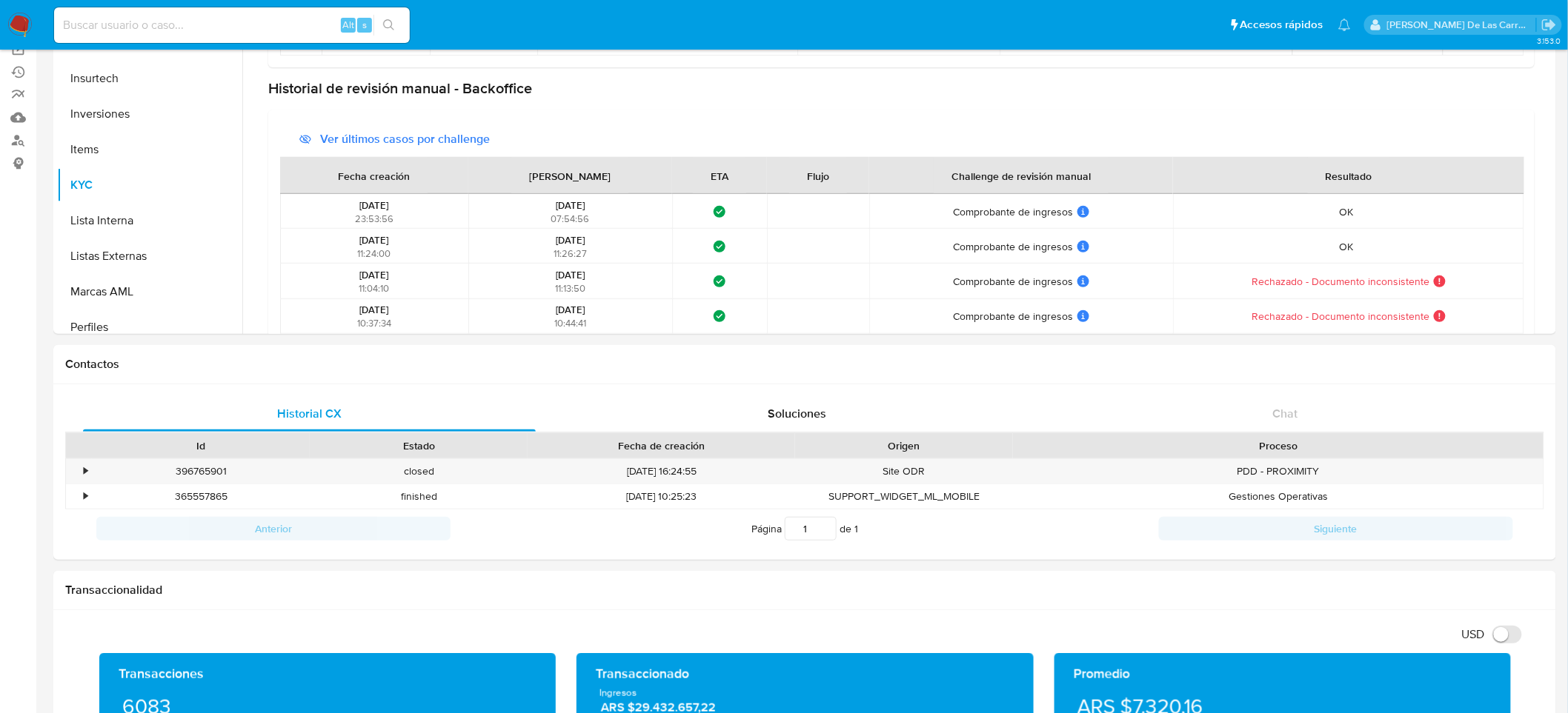
click at [165, 30] on input at bounding box center [232, 25] width 355 height 19
paste input "399886886"
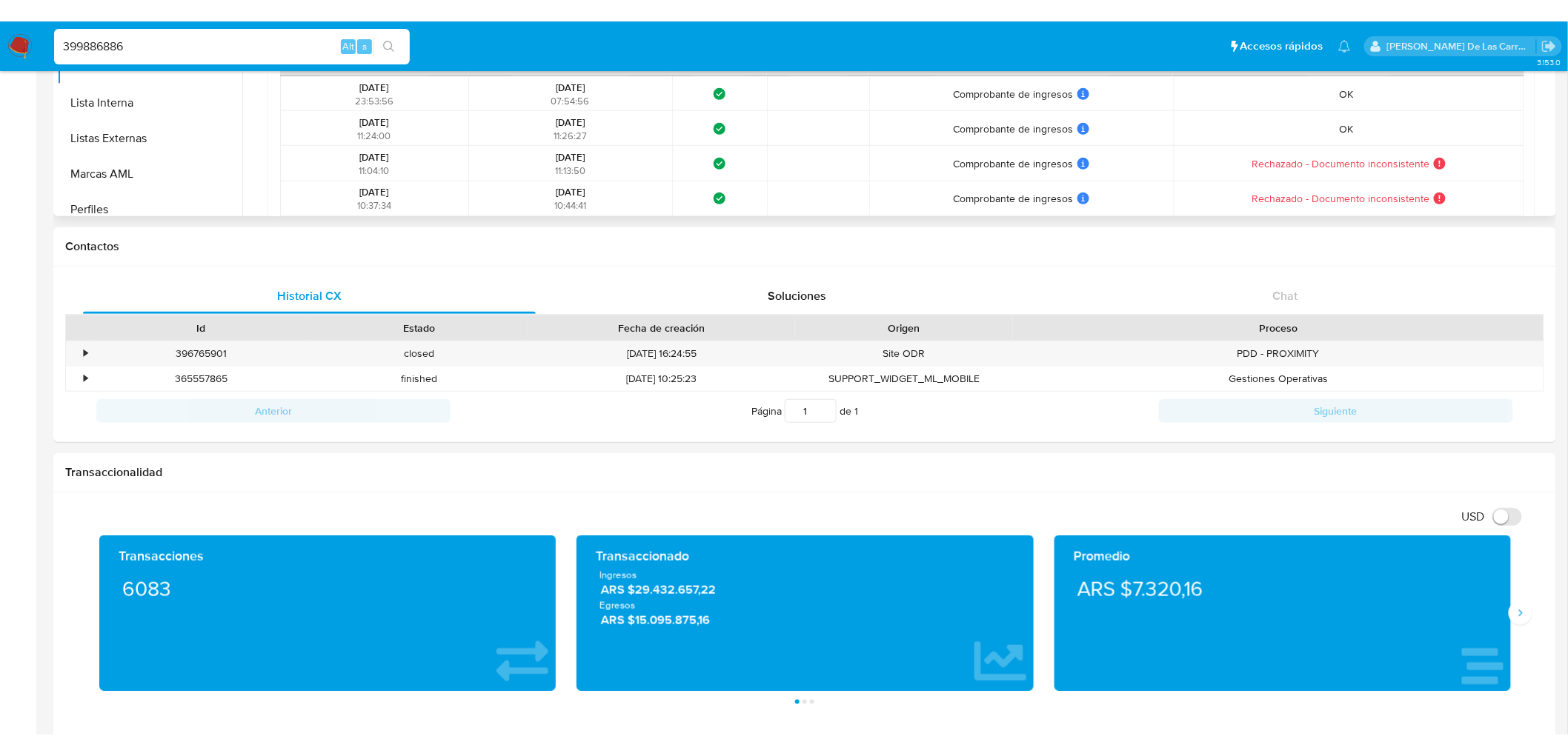
scroll to position [0, 0]
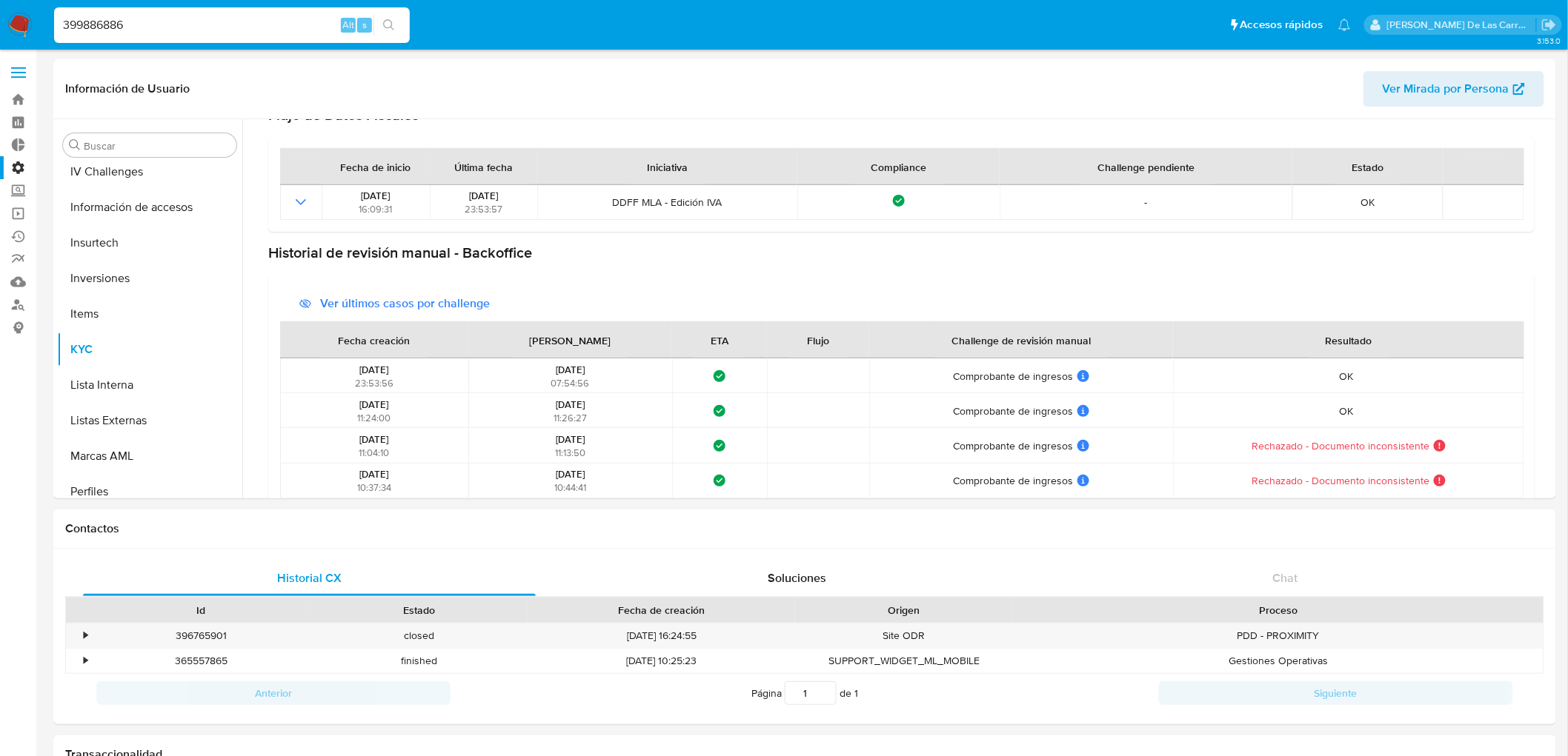
drag, startPoint x: 149, startPoint y: 20, endPoint x: 0, endPoint y: -7, distance: 151.4
paste input "1824079258"
type input "1824079258"
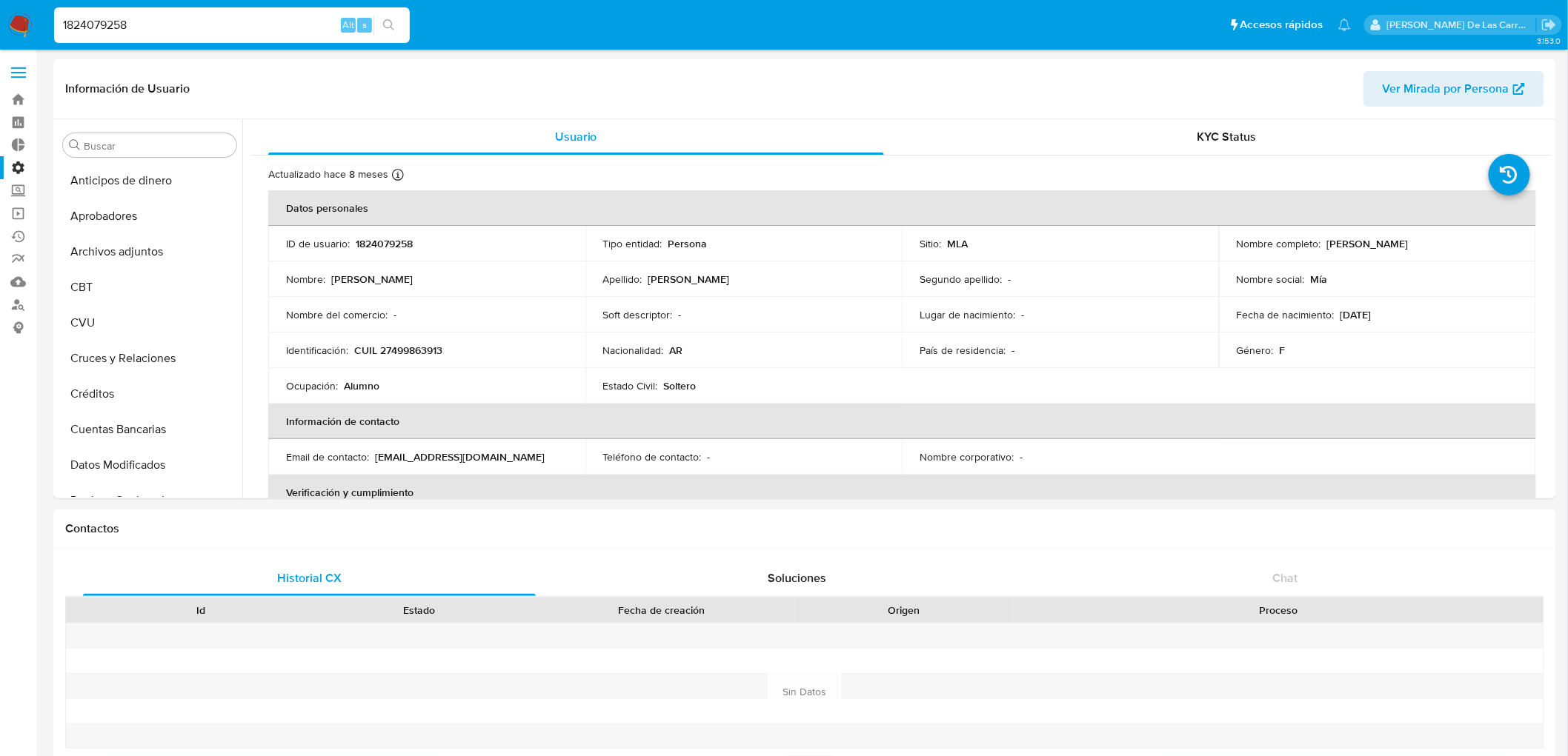
scroll to position [732, 0]
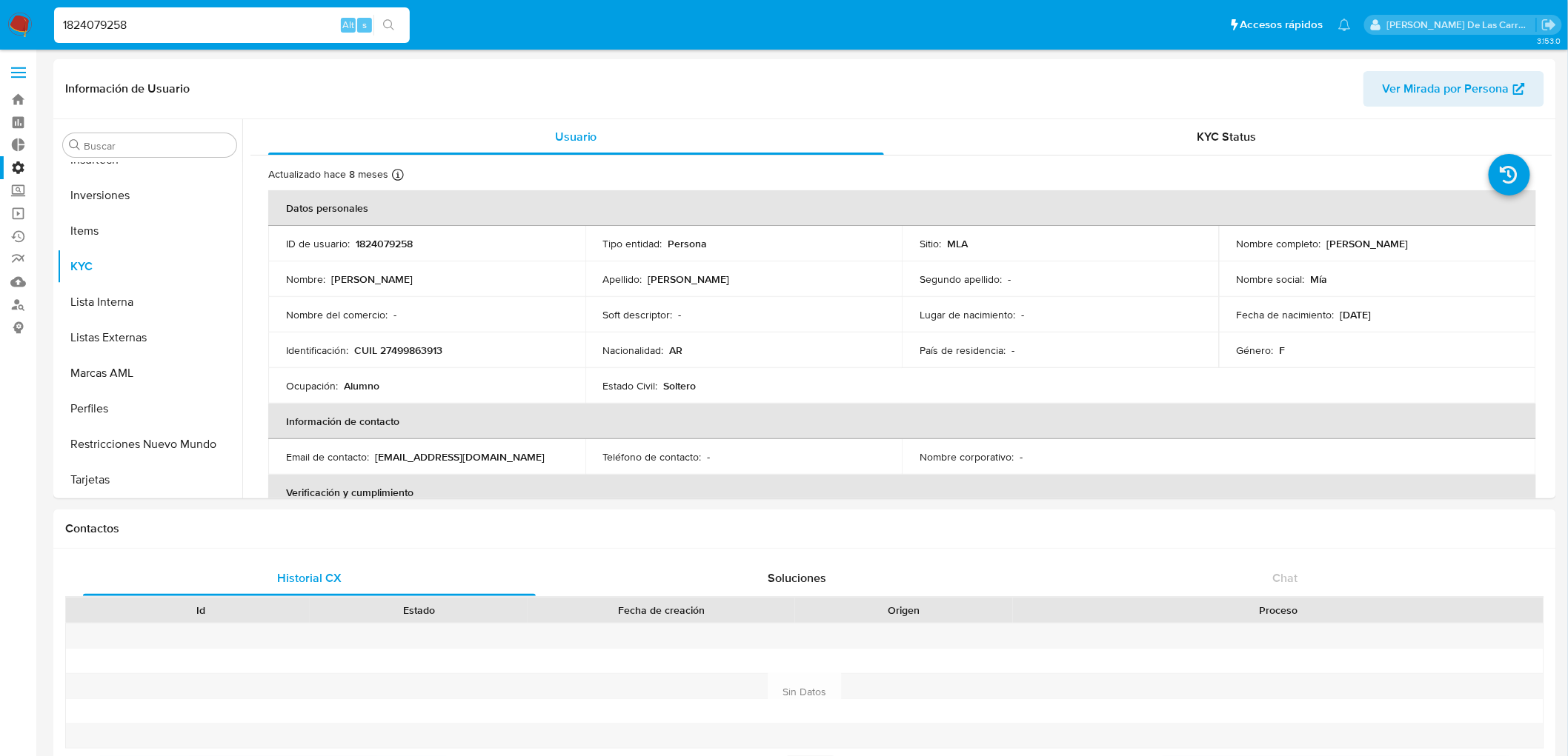
select select "10"
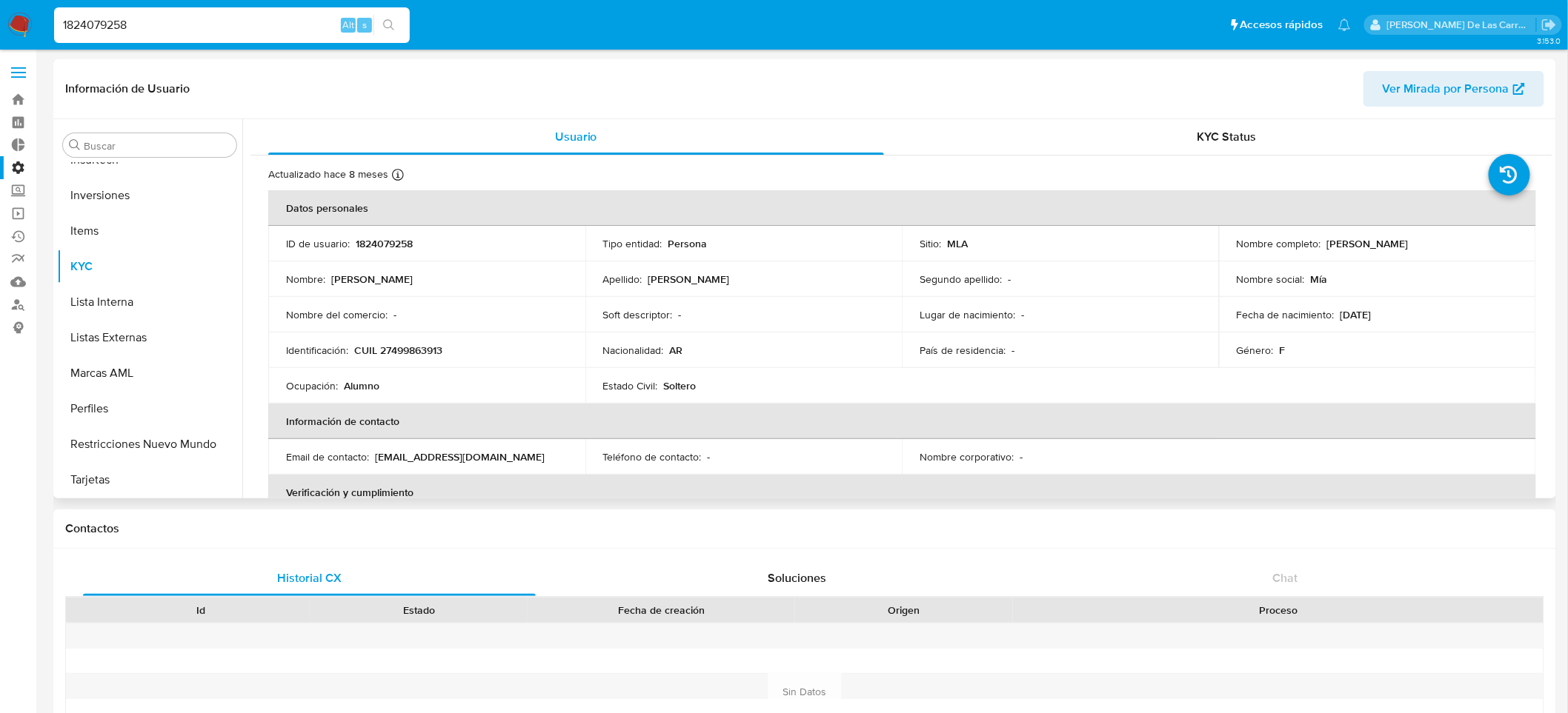
click at [1443, 77] on span "Ver Mirada por Persona" at bounding box center [1446, 89] width 127 height 36
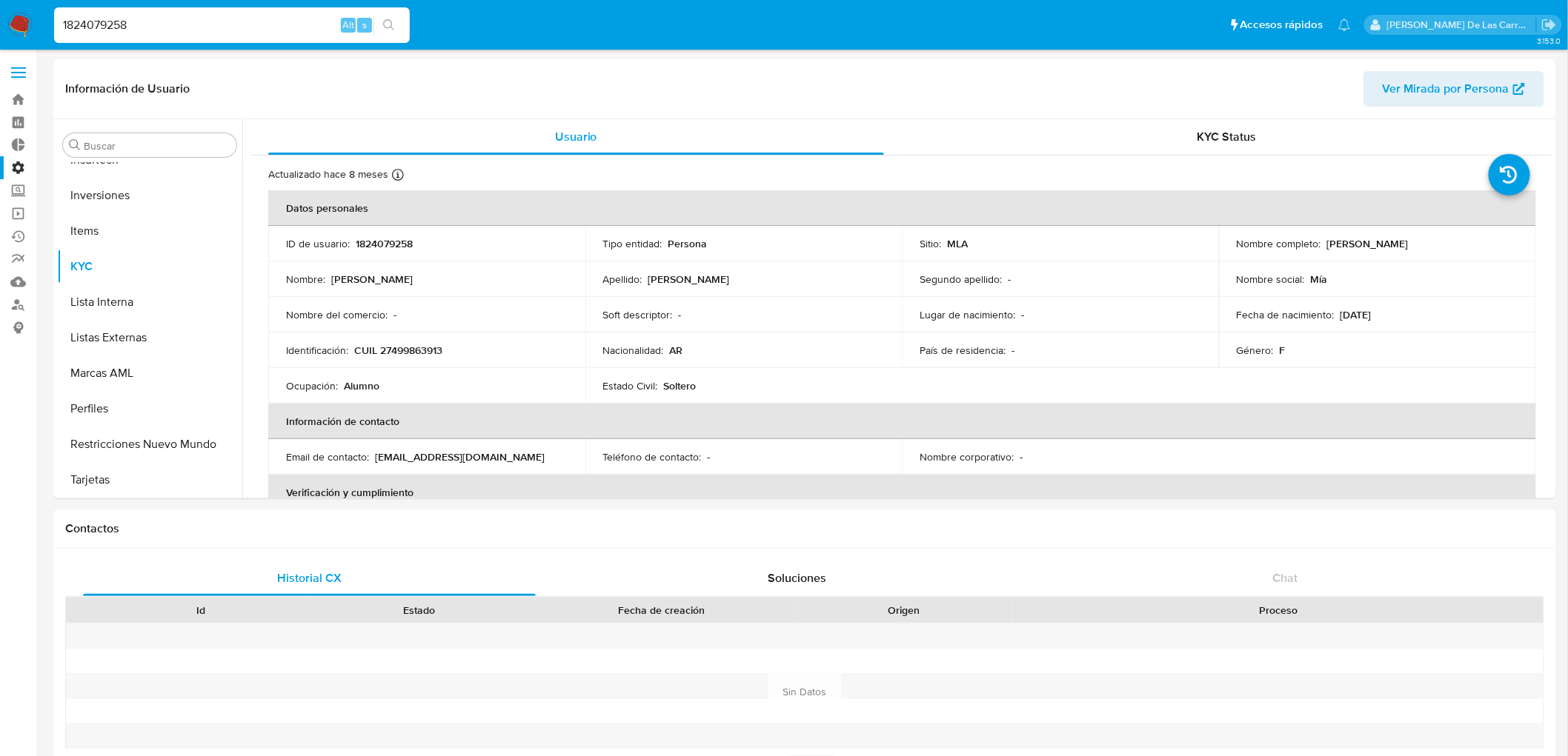
click at [156, 21] on input "1824079258" at bounding box center [232, 25] width 355 height 19
drag, startPoint x: 70, startPoint y: 19, endPoint x: 0, endPoint y: -25, distance: 82.7
paste input "514259100"
type input "1514259100"
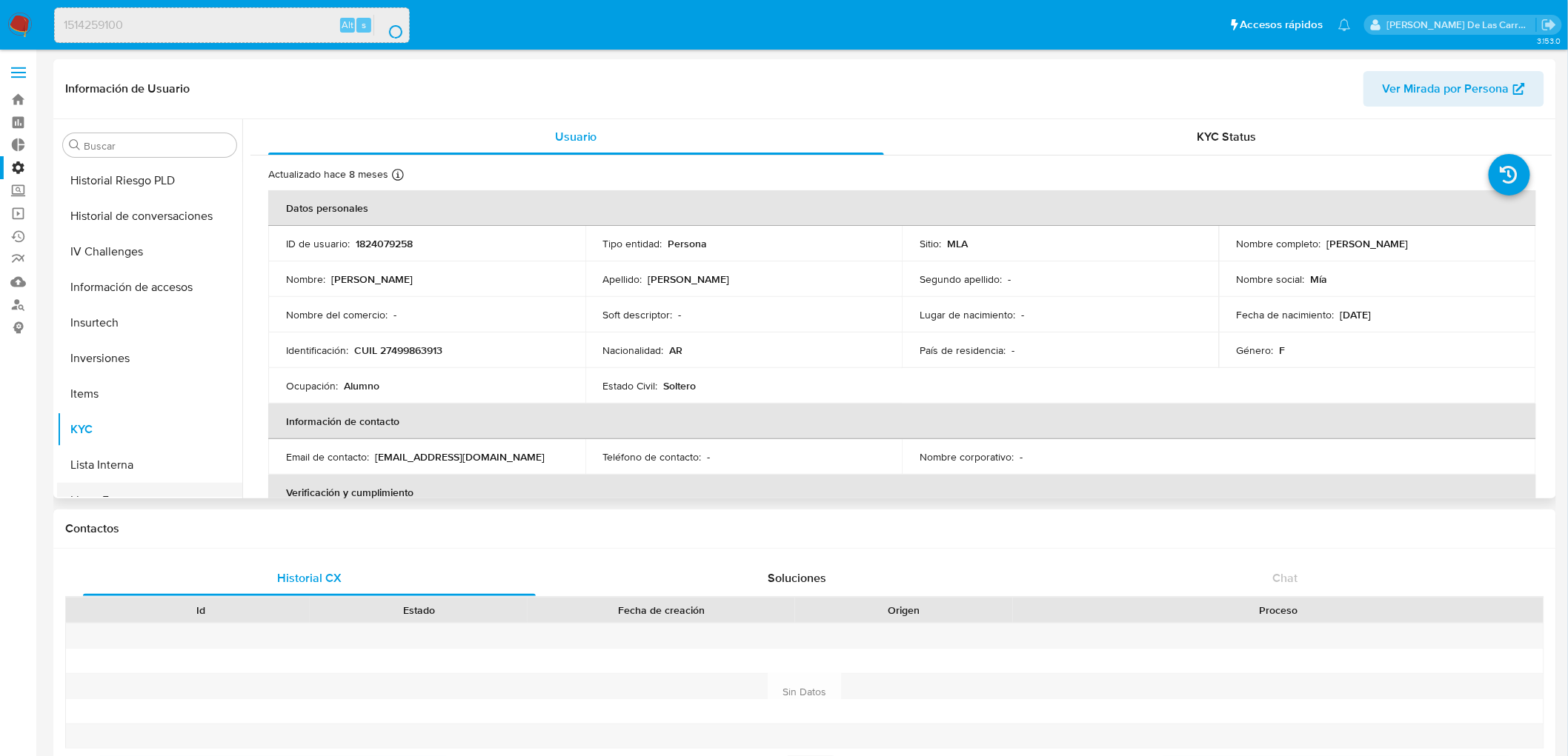
scroll to position [568, 0]
click at [124, 185] on button "Historial Riesgo PLD" at bounding box center [143, 182] width 173 height 36
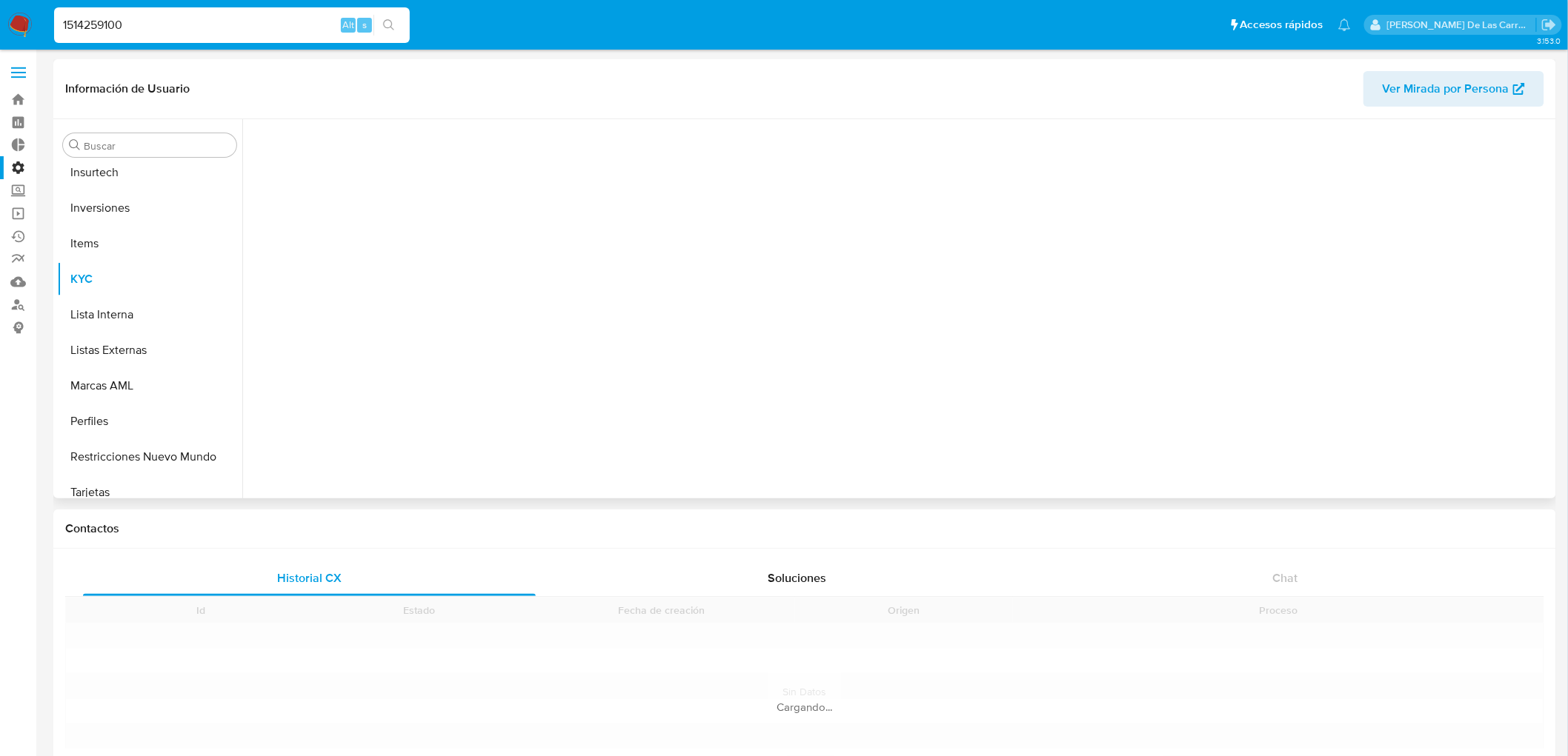
scroll to position [696, 0]
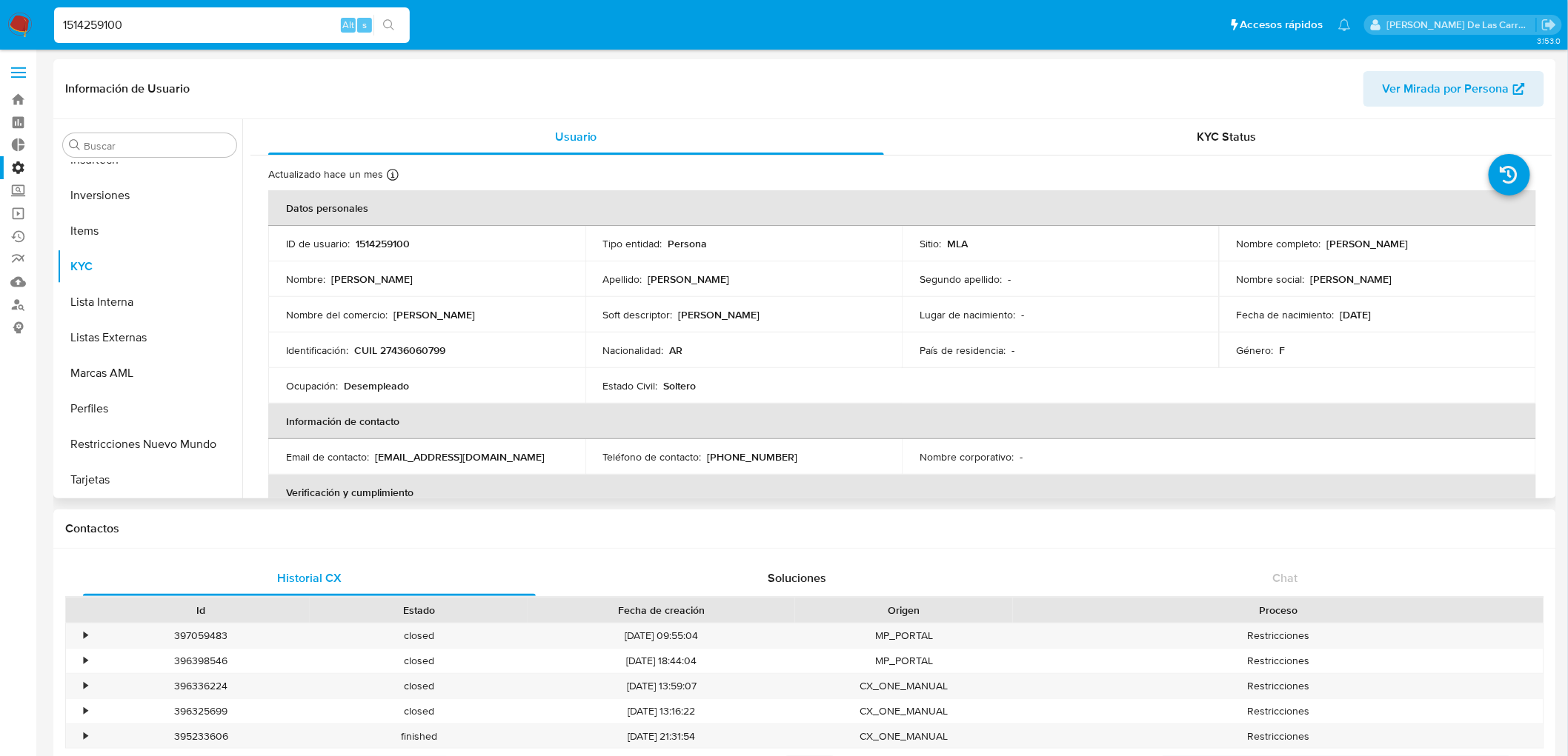
select select "10"
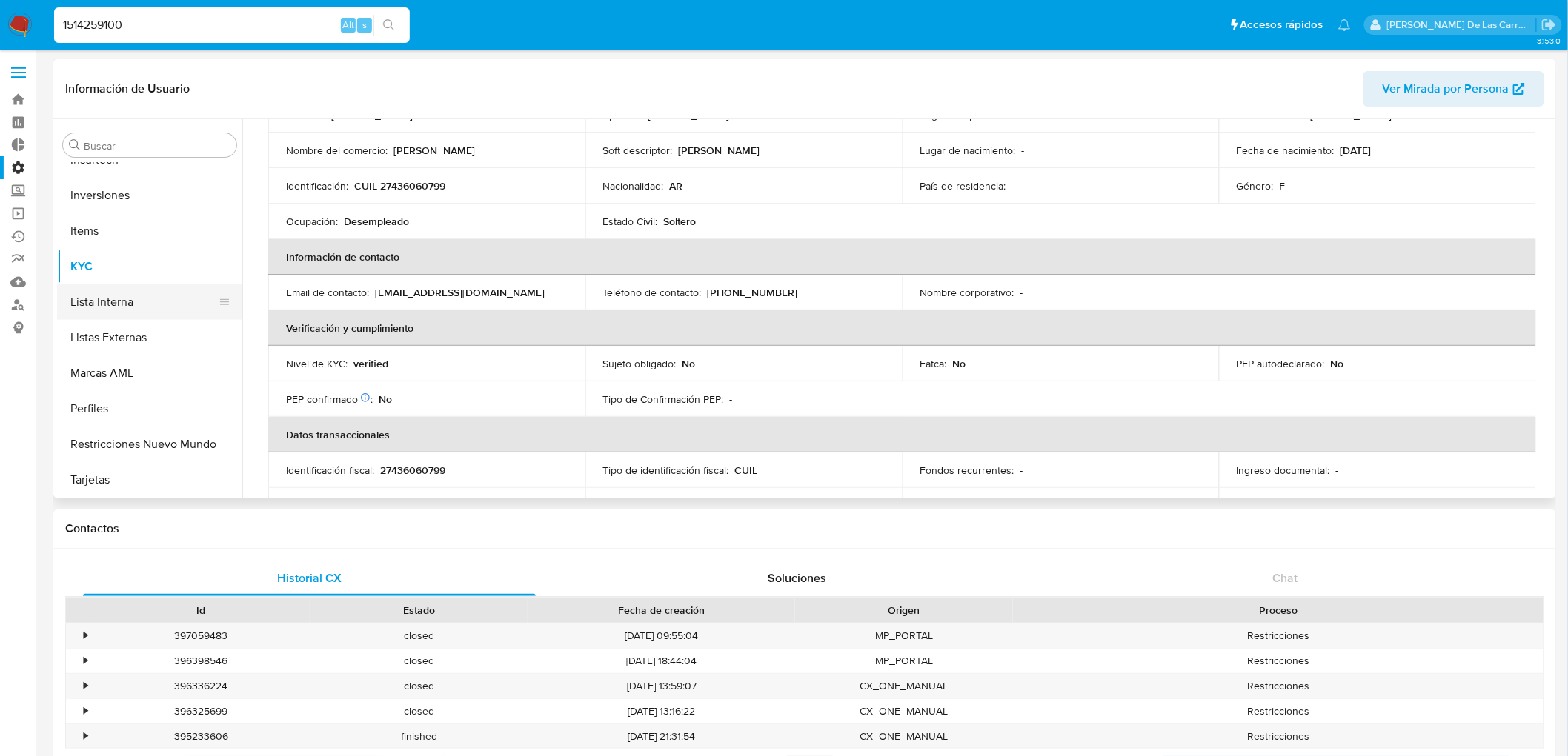
scroll to position [531, 0]
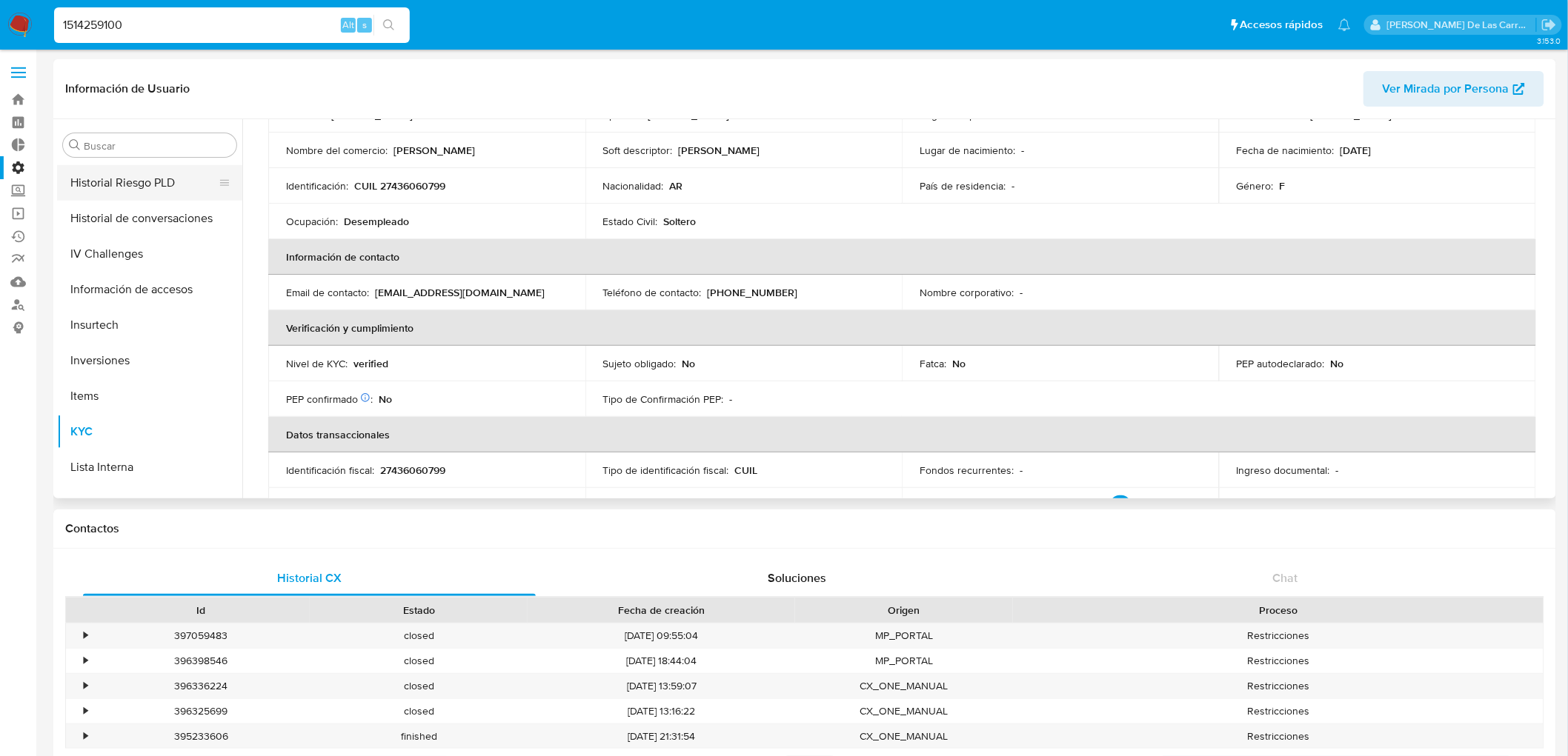
click at [125, 190] on button "Historial Riesgo PLD" at bounding box center [143, 183] width 173 height 36
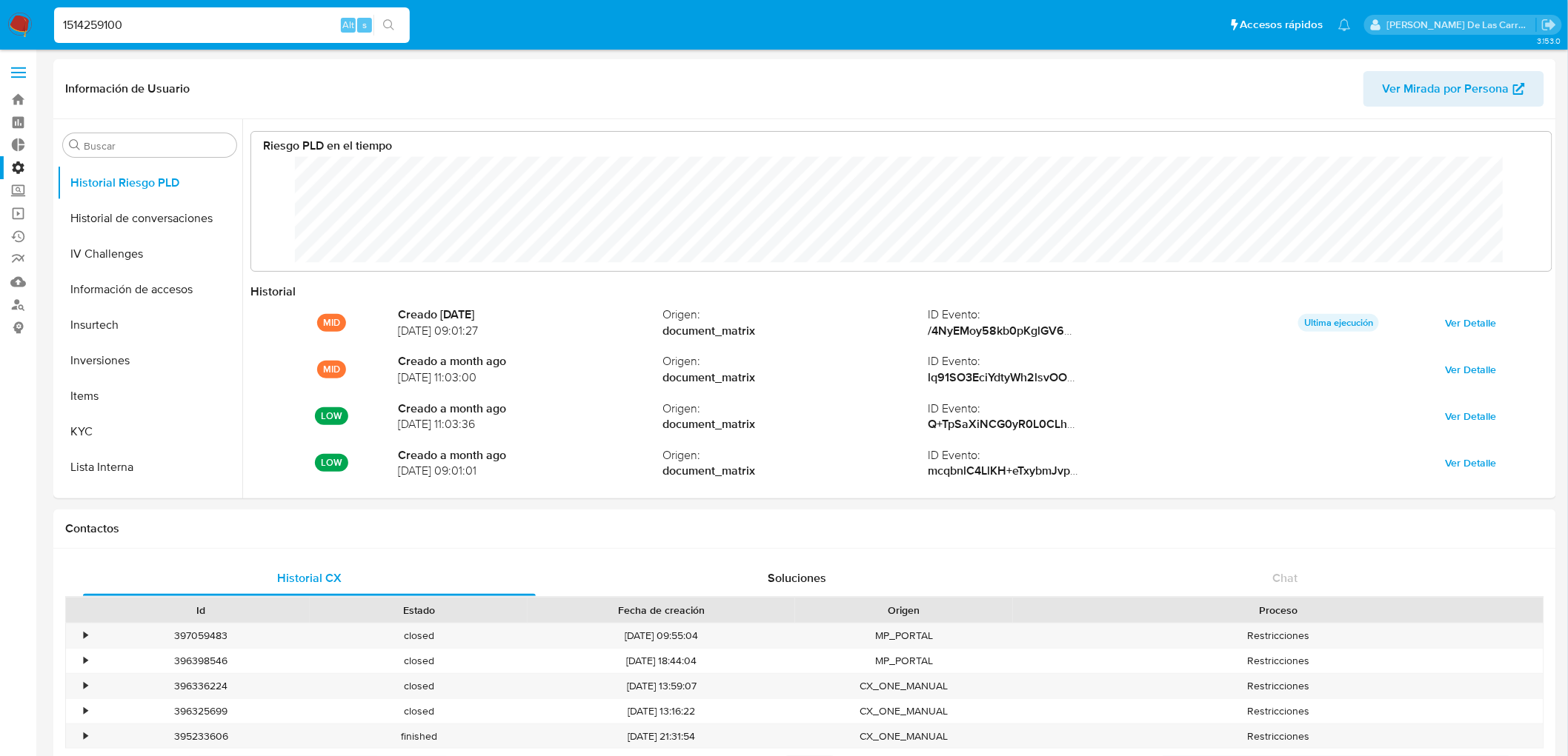
scroll to position [111, 1271]
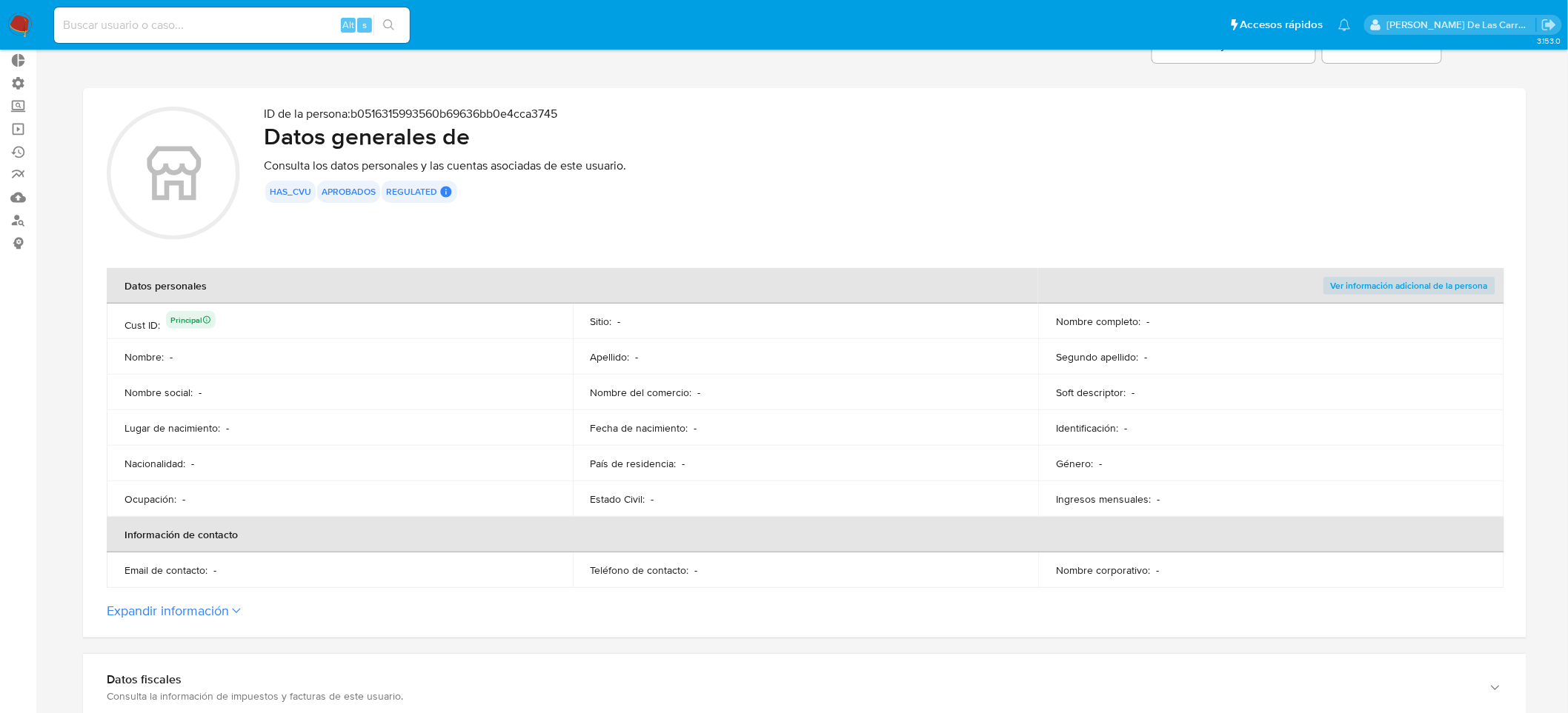
scroll to position [164, 0]
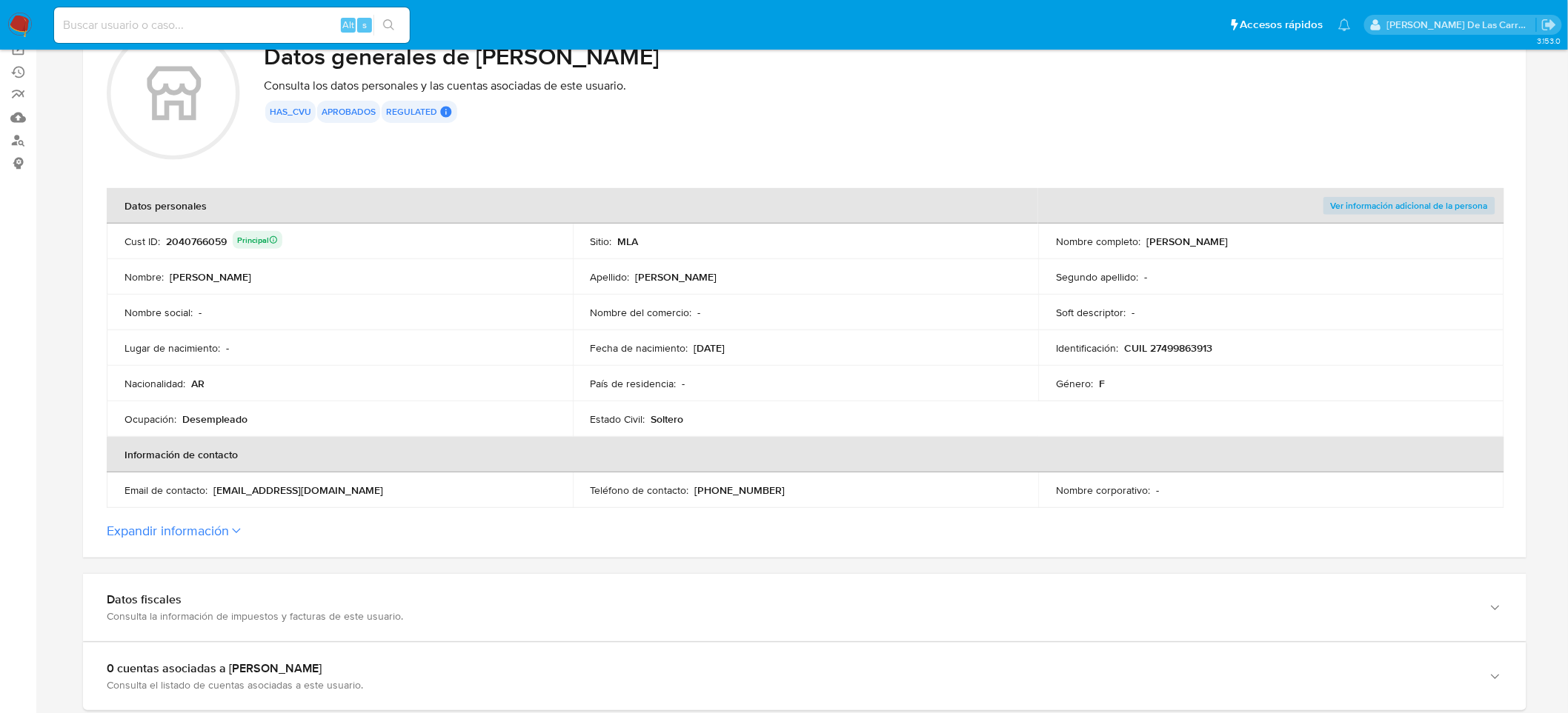
click at [210, 526] on button "Expandir información" at bounding box center [168, 531] width 122 height 16
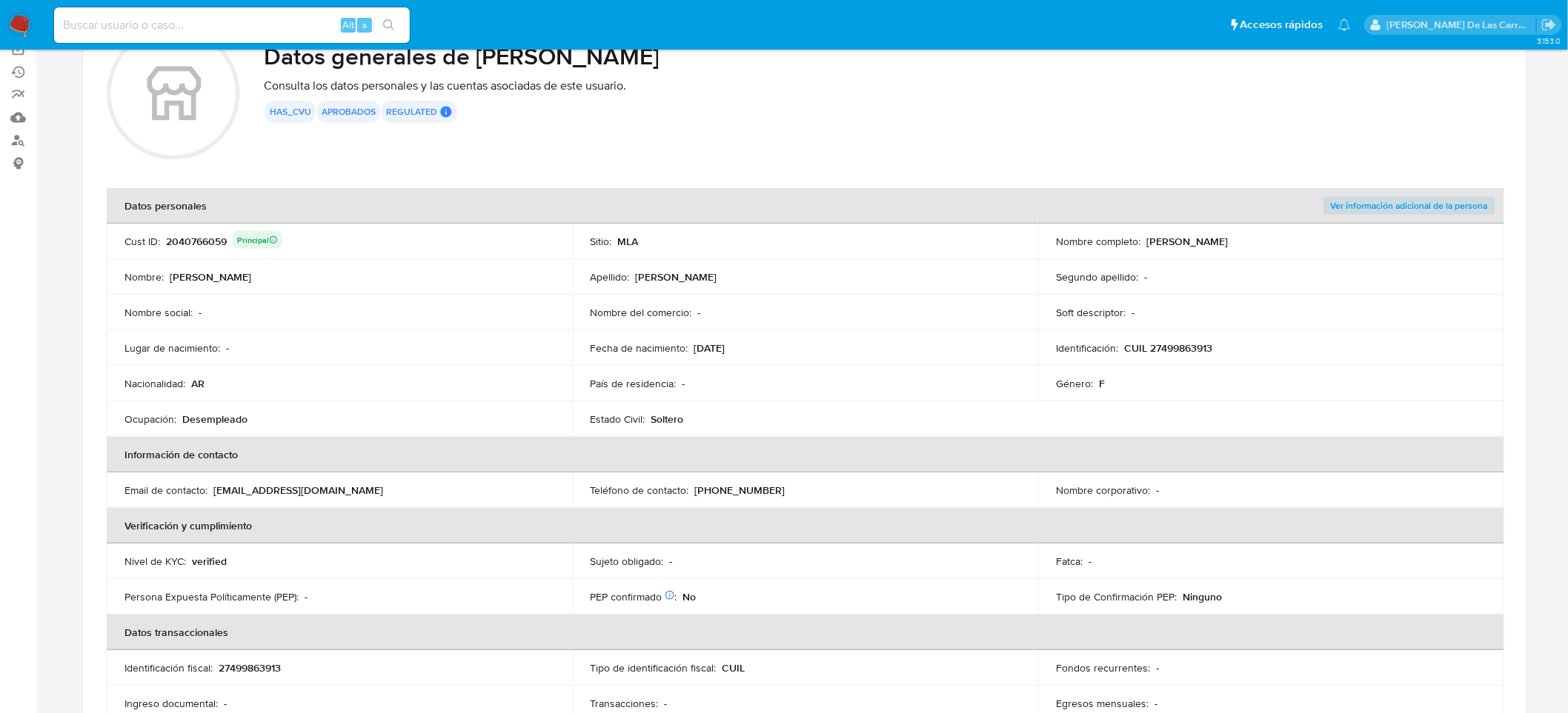
click at [236, 423] on p "Desempleado" at bounding box center [215, 419] width 65 height 14
click at [236, 424] on p "Desempleado" at bounding box center [215, 419] width 65 height 14
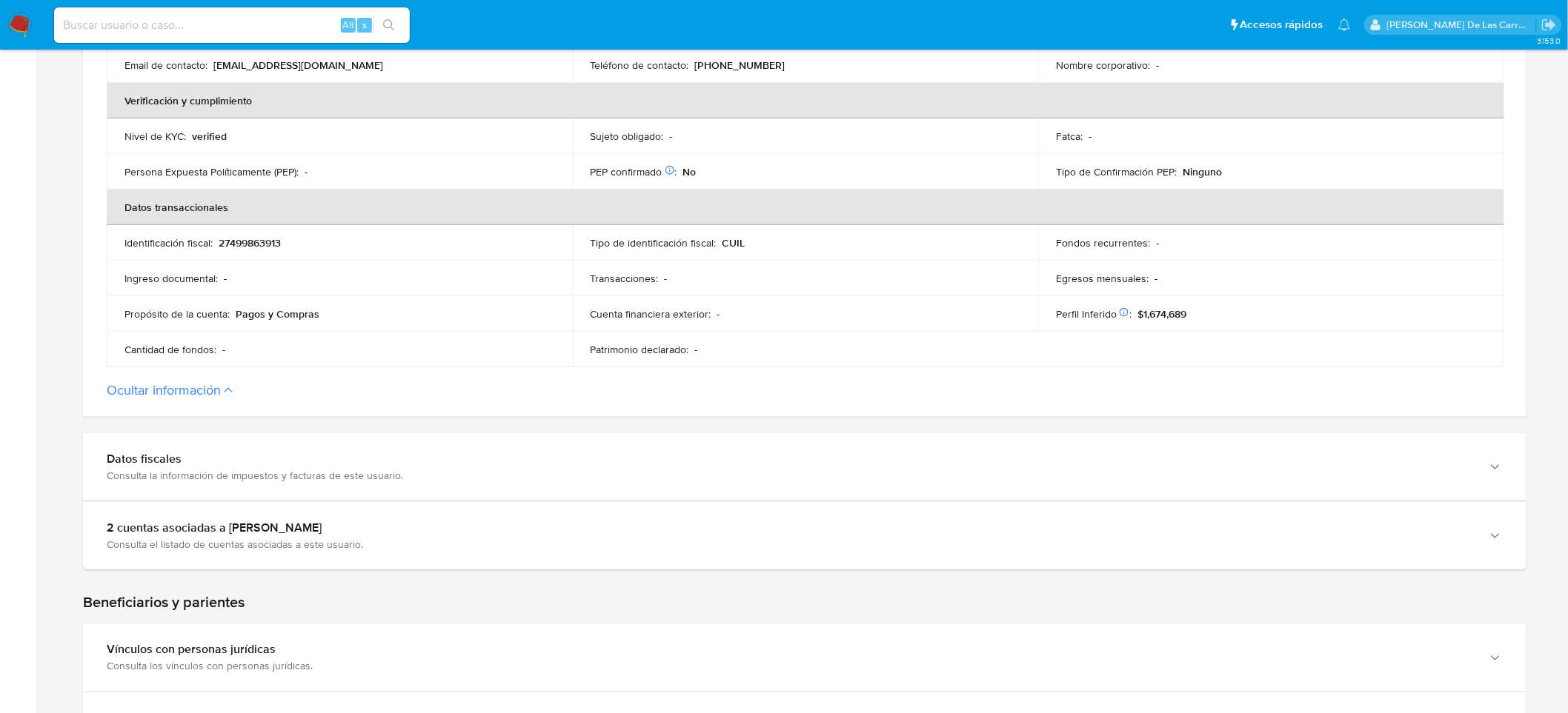
scroll to position [658, 0]
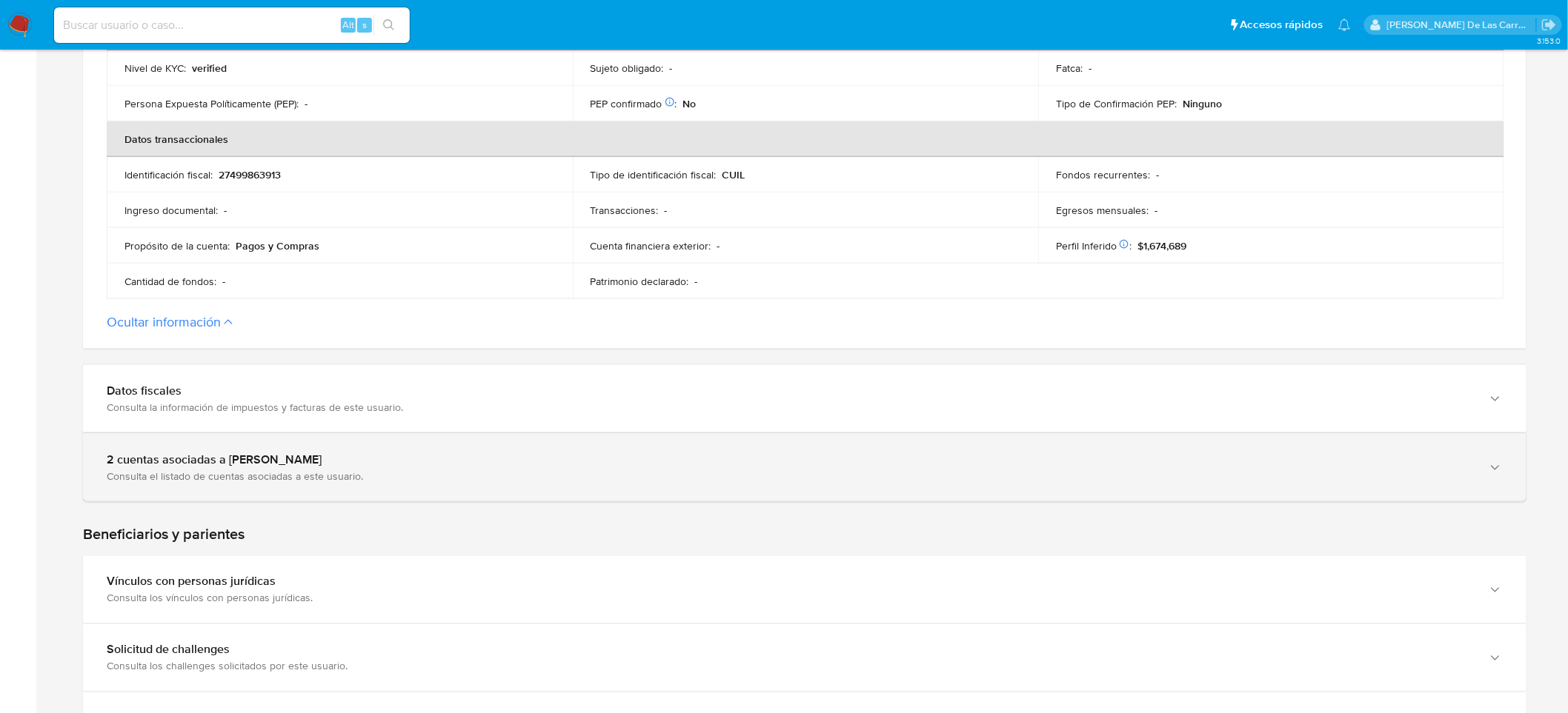
click at [190, 456] on div "2 cuentas asociadas a Mia Soledad Serrano" at bounding box center [790, 460] width 1367 height 15
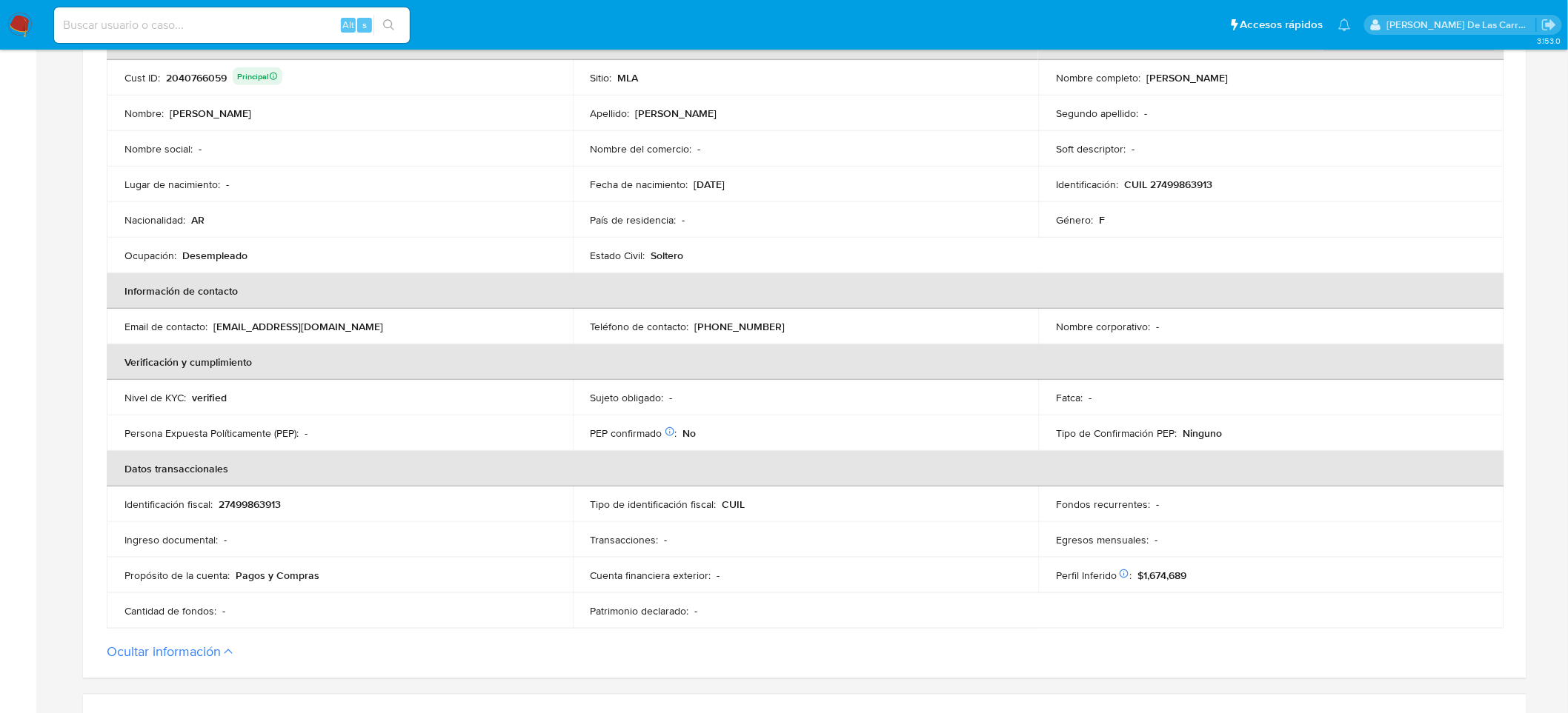
scroll to position [329, 0]
click at [215, 253] on p "Desempleado" at bounding box center [215, 255] width 65 height 14
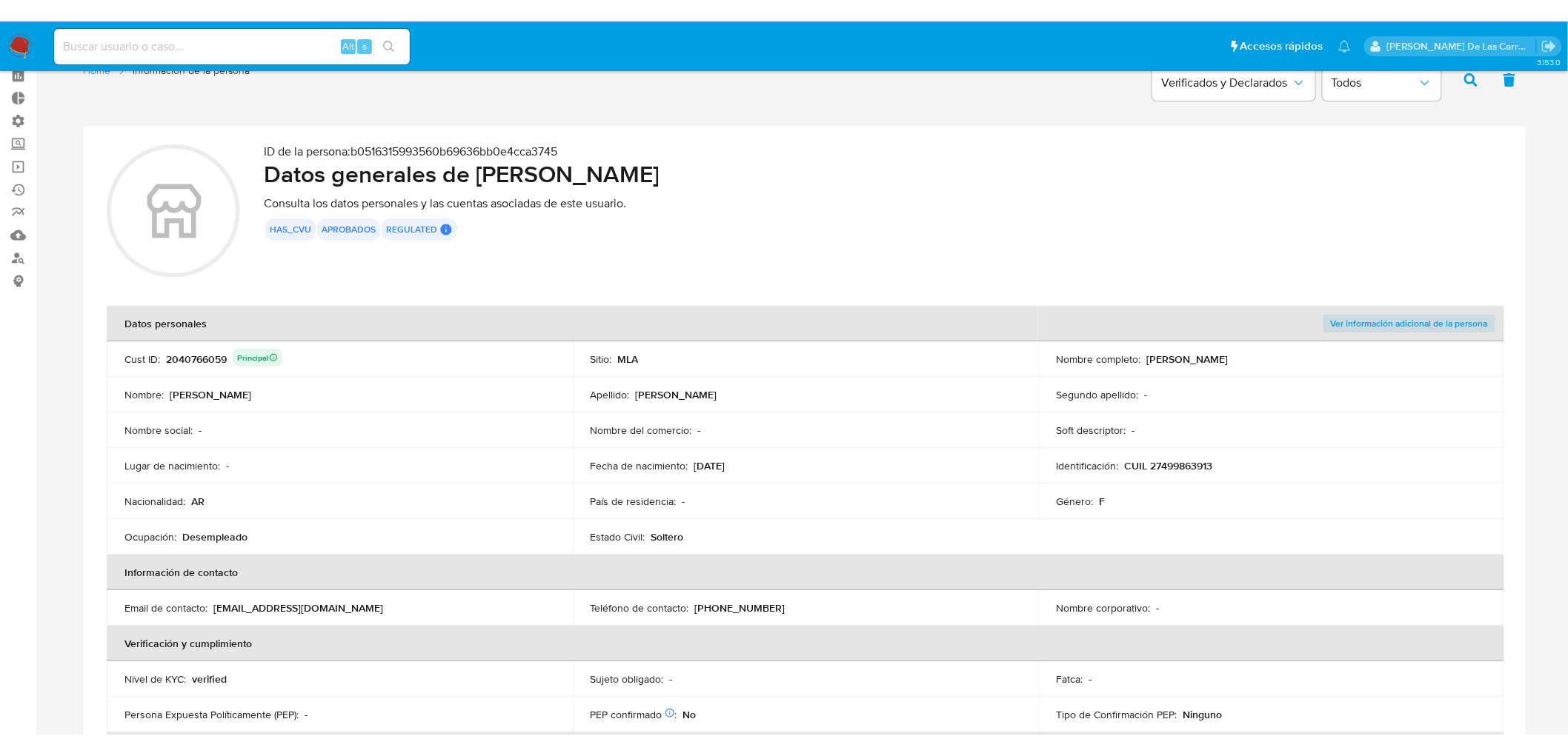
scroll to position [0, 0]
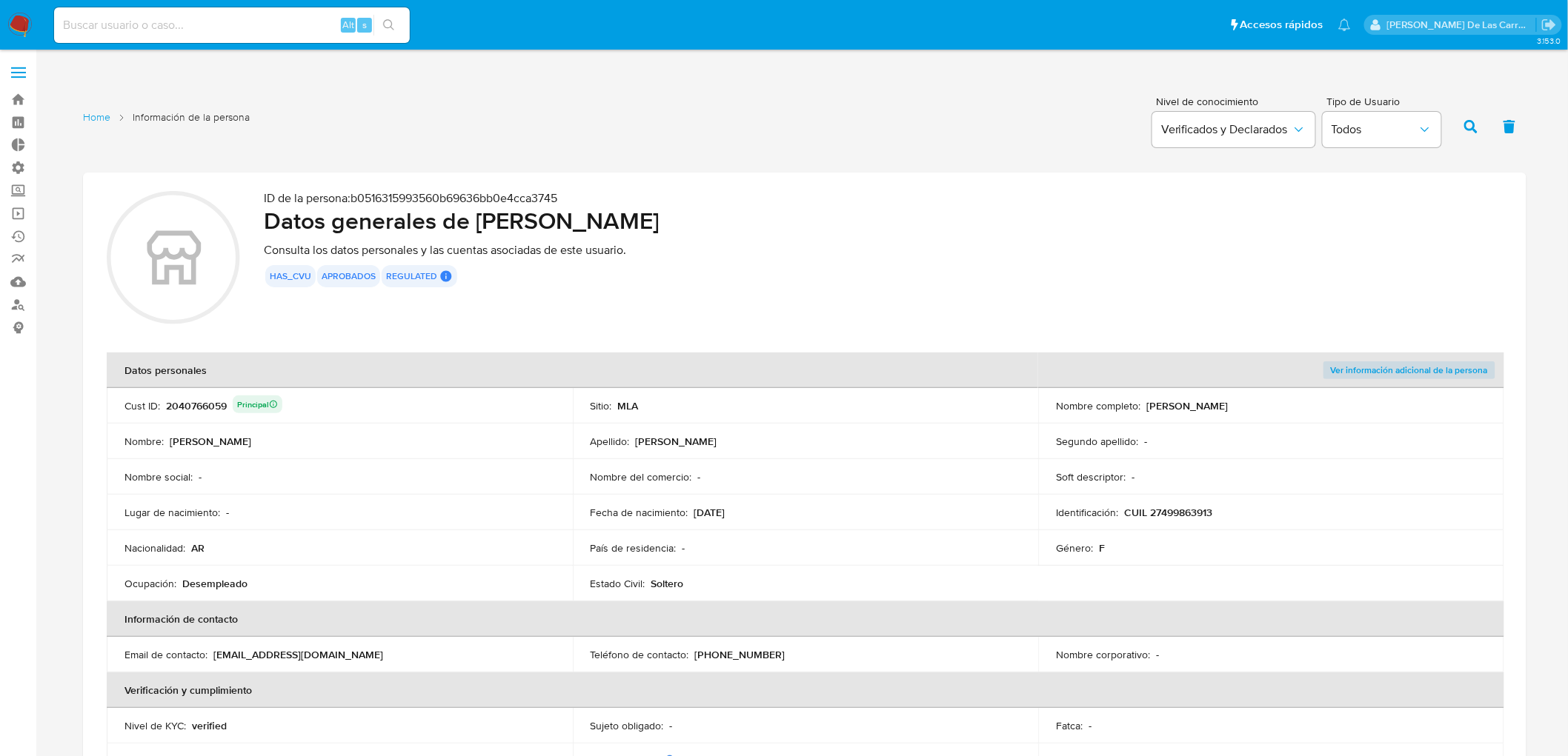
click at [173, 26] on input at bounding box center [232, 25] width 355 height 19
paste input "1514259100"
type input "1514259100"
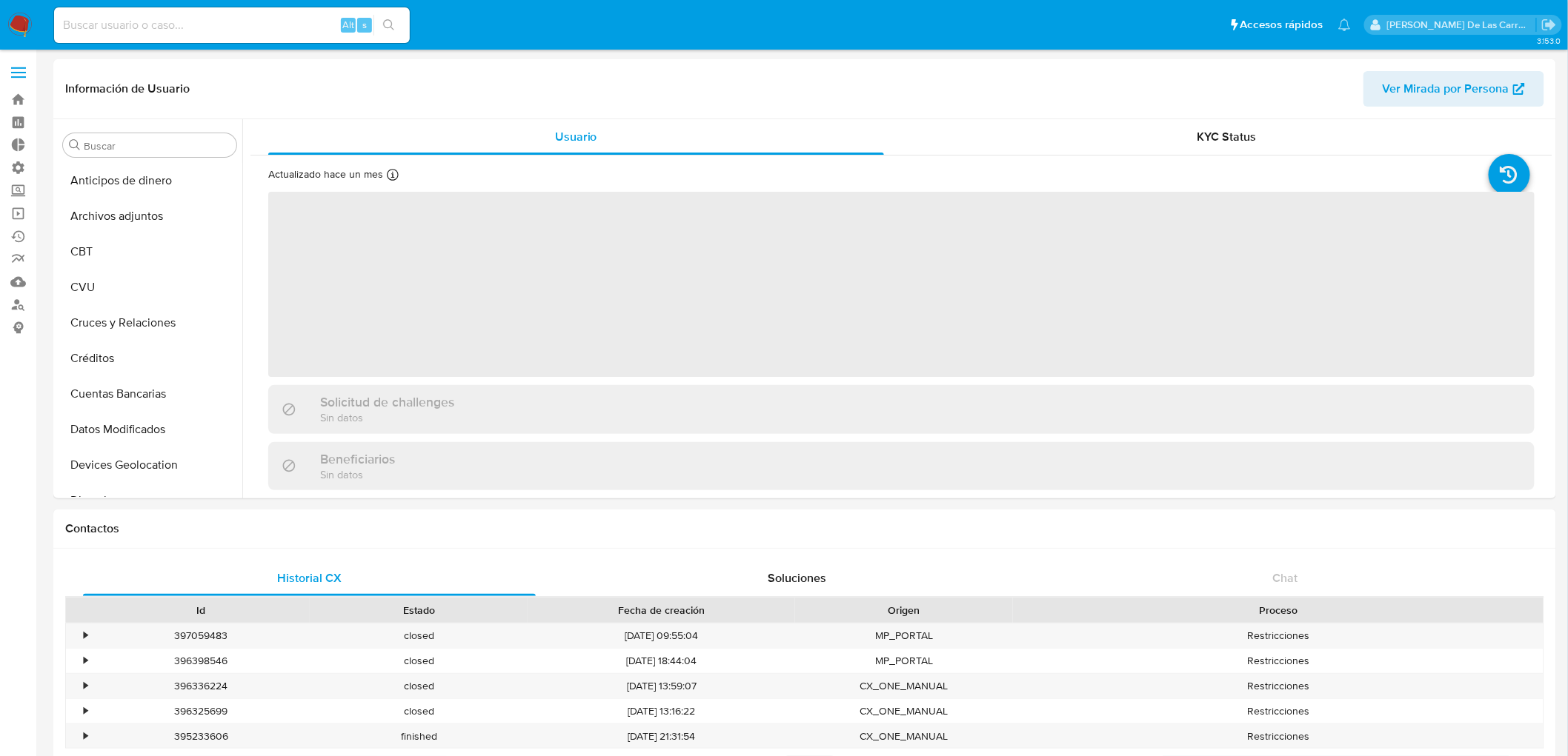
select select "10"
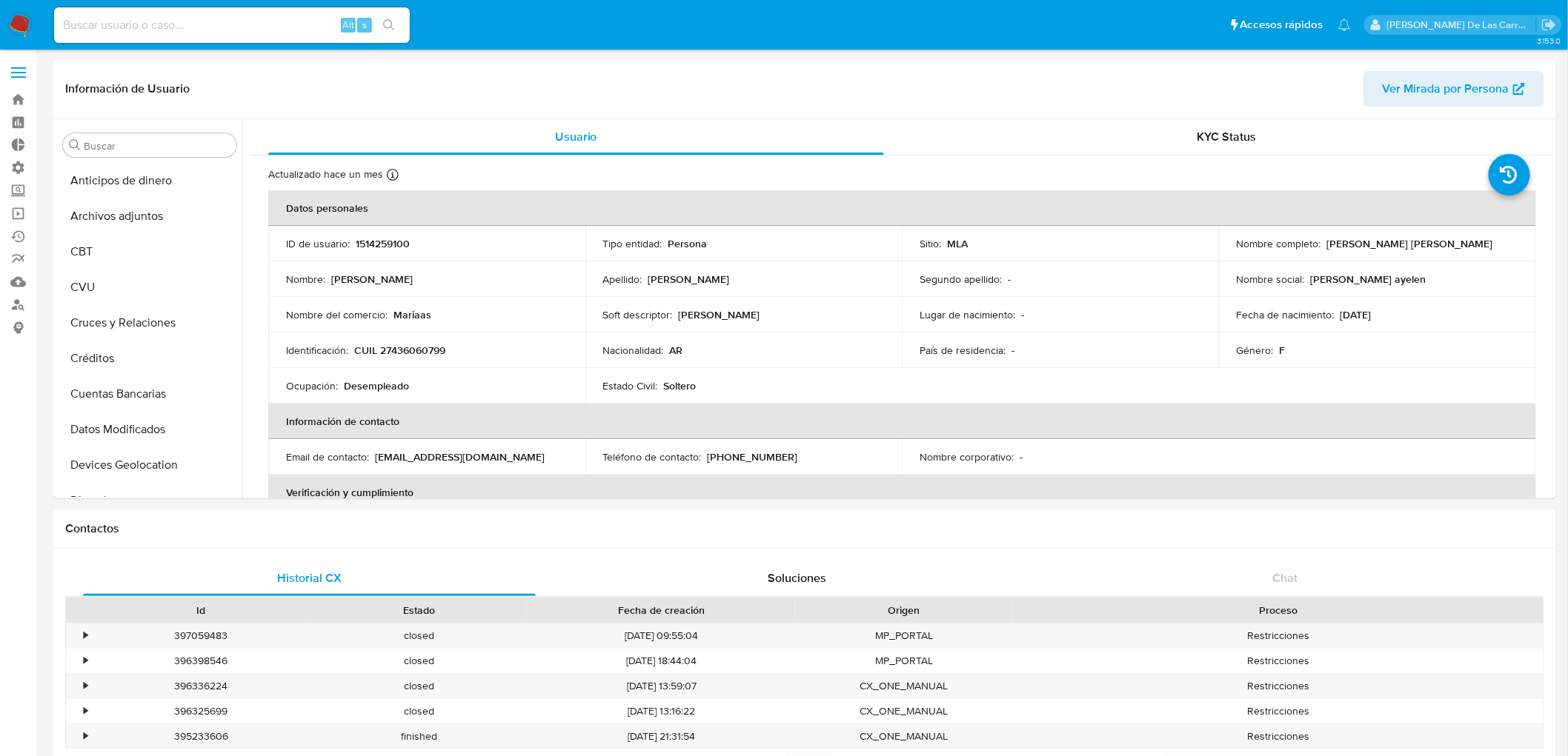
scroll to position [696, 0]
